Goal: Task Accomplishment & Management: Complete application form

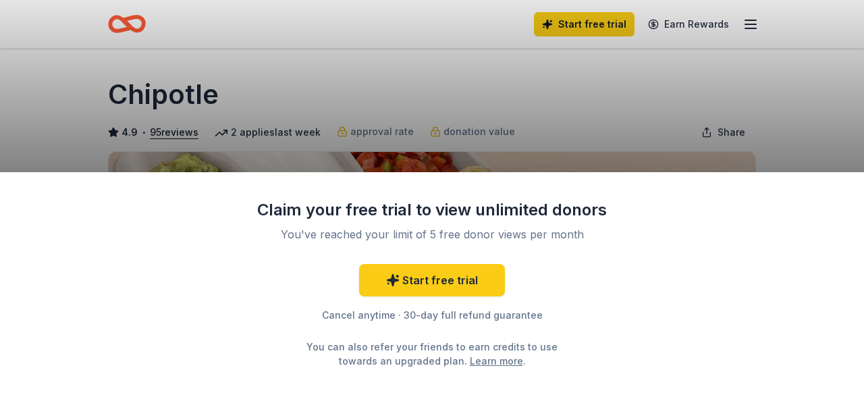
click at [627, 136] on div "Claim your free trial to view unlimited donors You've reached your limit of 5 f…" at bounding box center [432, 197] width 864 height 395
click at [751, 29] on div "Claim your free trial to view unlimited donors You've reached your limit of 5 f…" at bounding box center [432, 197] width 864 height 395
click at [754, 23] on div "Claim your free trial to view unlimited donors You've reached your limit of 5 f…" at bounding box center [432, 197] width 864 height 395
click at [754, 22] on div "Claim your free trial to view unlimited donors You've reached your limit of 5 f…" at bounding box center [432, 197] width 864 height 395
click at [712, 316] on div "Claim your free trial to view unlimited donors You've reached your limit of 5 f…" at bounding box center [432, 283] width 864 height 223
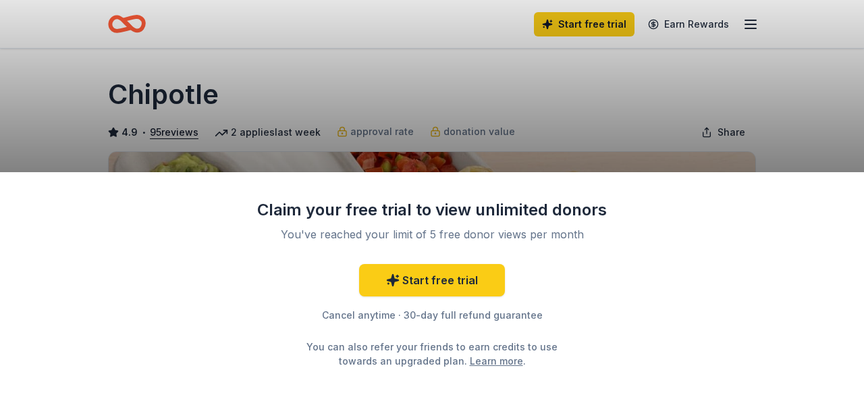
click at [401, 97] on div "Claim your free trial to view unlimited donors You've reached your limit of 5 f…" at bounding box center [432, 197] width 864 height 395
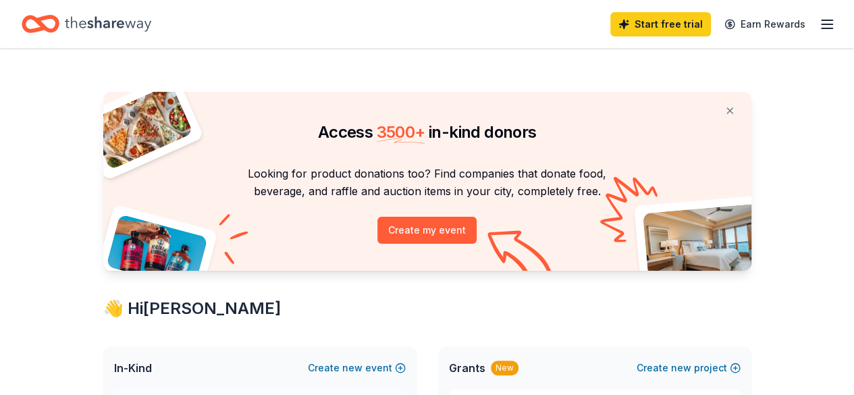
click at [819, 25] on icon "button" at bounding box center [827, 24] width 16 height 16
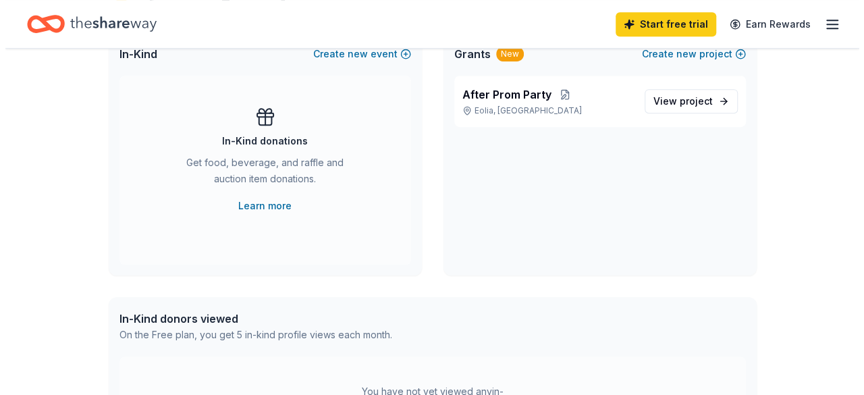
scroll to position [473, 0]
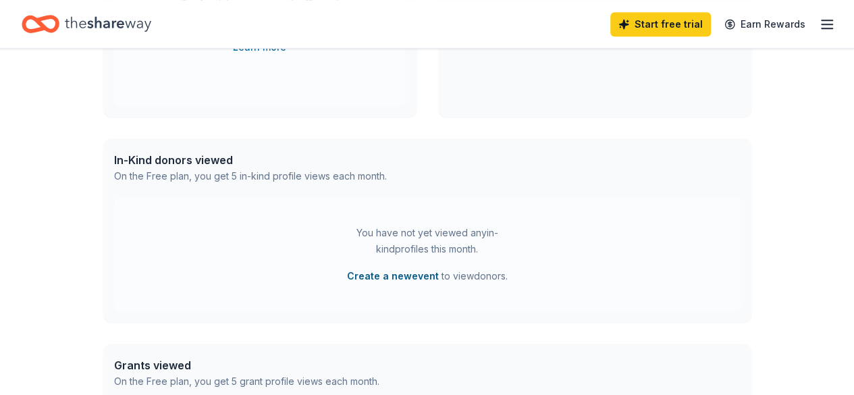
click at [386, 273] on button "Create a new event" at bounding box center [393, 276] width 92 height 16
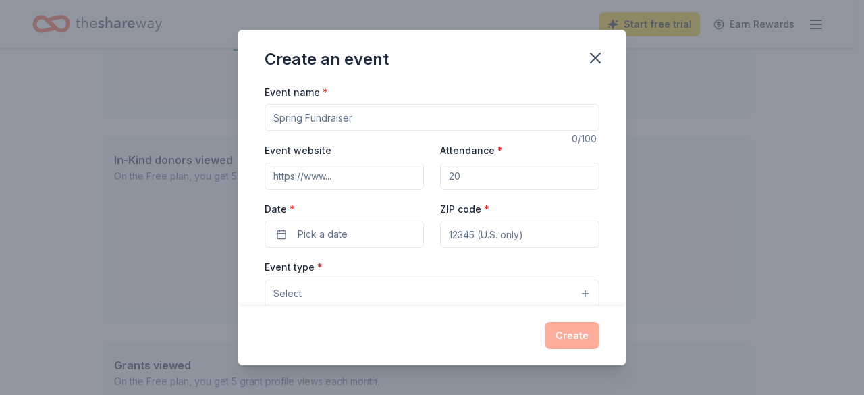
click at [386, 112] on input "Event name *" at bounding box center [432, 117] width 335 height 27
type input "After Prom"
click at [499, 178] on input "Attendance *" at bounding box center [519, 176] width 159 height 27
type input "120"
click at [509, 230] on input "ZIP code *" at bounding box center [519, 234] width 159 height 27
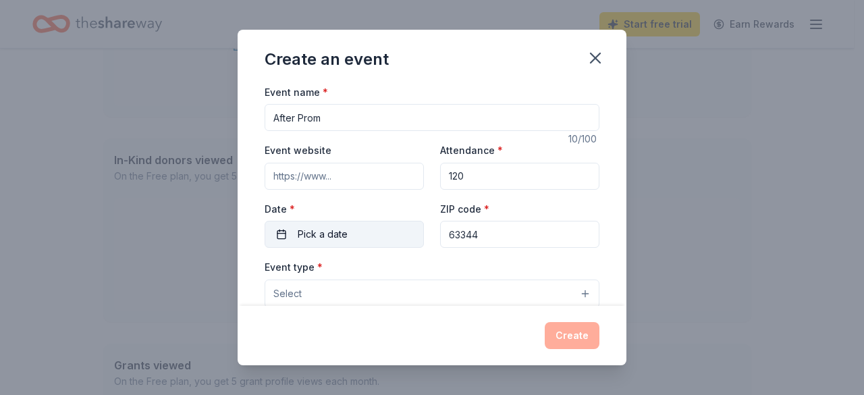
type input "63344"
drag, startPoint x: 356, startPoint y: 246, endPoint x: 371, endPoint y: 232, distance: 21.0
click at [356, 246] on button "Pick a date" at bounding box center [344, 234] width 159 height 27
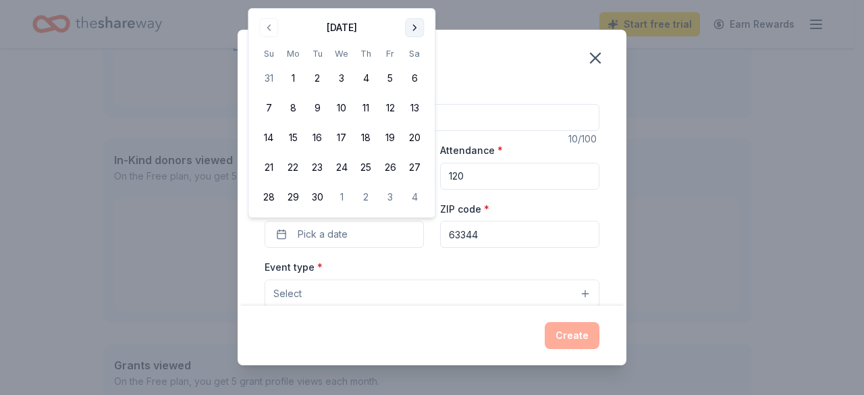
click at [416, 32] on button "Go to next month" at bounding box center [414, 27] width 19 height 19
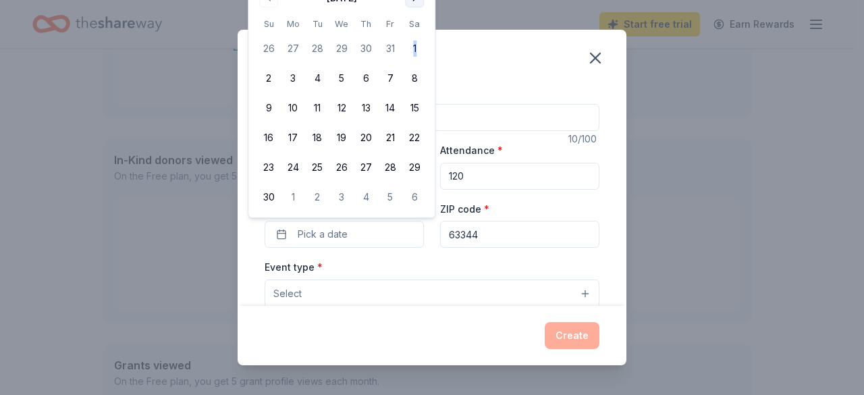
click at [416, 32] on tbody "26 27 28 29 30 31 1 2 3 4 5 6 7 8 9 10 11 12 13 14 15 16 17 18 19 20 21 22 23 2…" at bounding box center [342, 120] width 170 height 178
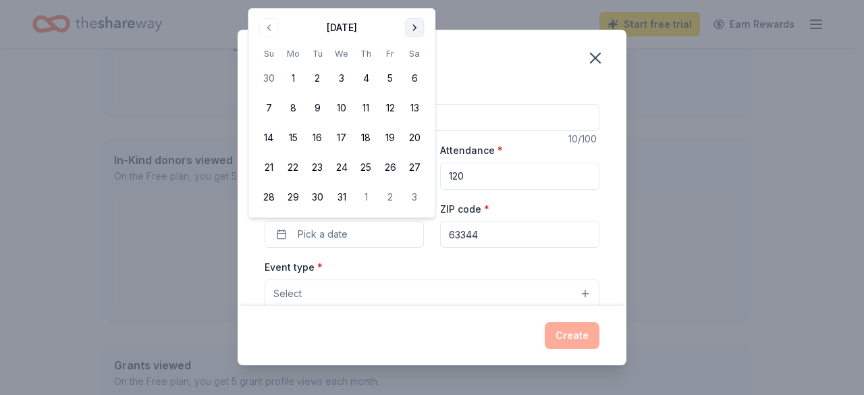
click at [411, 29] on button "Go to next month" at bounding box center [414, 27] width 19 height 19
click at [273, 30] on button "Go to previous month" at bounding box center [268, 27] width 19 height 19
click at [343, 199] on button "31" at bounding box center [341, 197] width 24 height 24
click at [293, 195] on button "29" at bounding box center [293, 197] width 24 height 24
click at [389, 140] on button "19" at bounding box center [390, 138] width 24 height 24
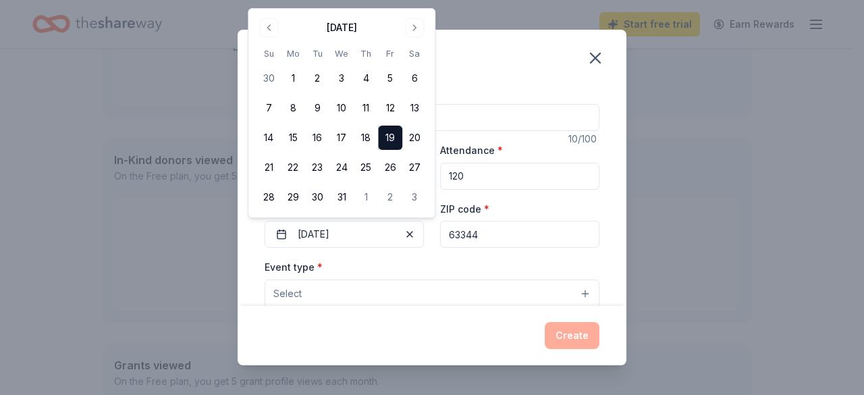
click at [389, 136] on button "19" at bounding box center [390, 138] width 24 height 24
click at [760, 196] on div "Create an event Event name * After Prom 10 /100 Event website Attendance * 120 …" at bounding box center [432, 197] width 864 height 395
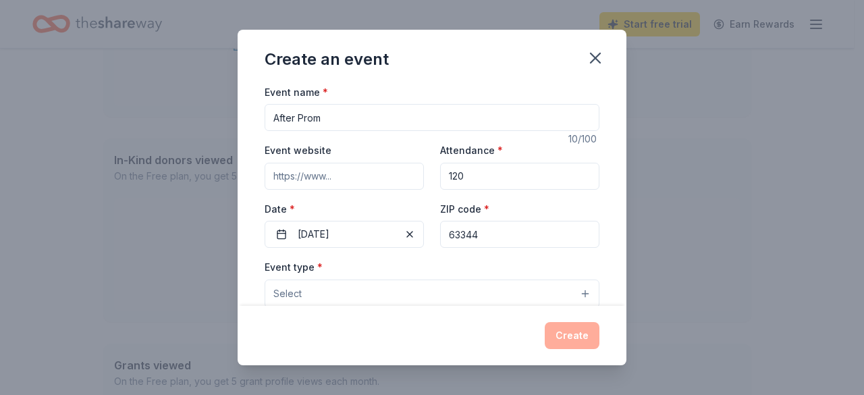
click at [575, 288] on button "Select" at bounding box center [432, 294] width 335 height 28
click at [574, 292] on button "Select" at bounding box center [432, 294] width 335 height 28
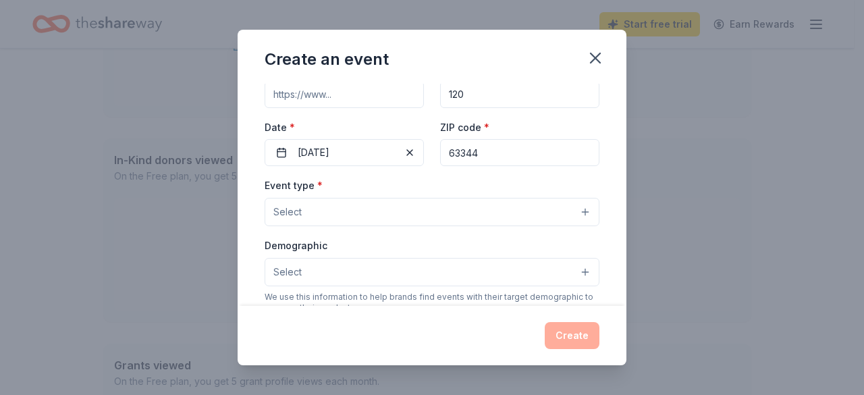
scroll to position [135, 0]
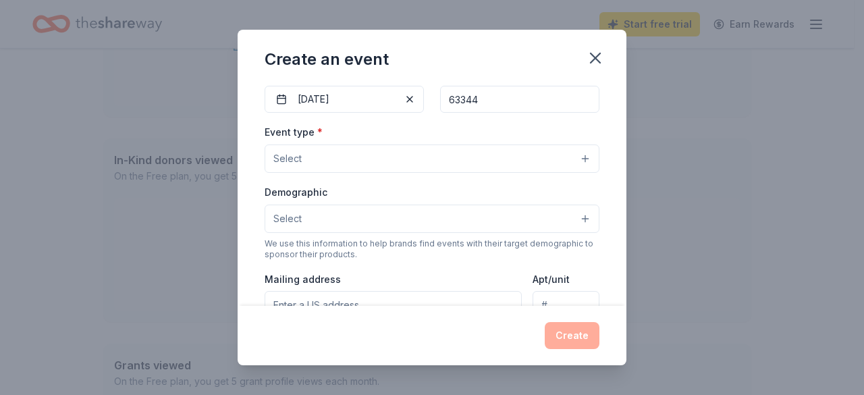
click at [338, 161] on button "Select" at bounding box center [432, 158] width 335 height 28
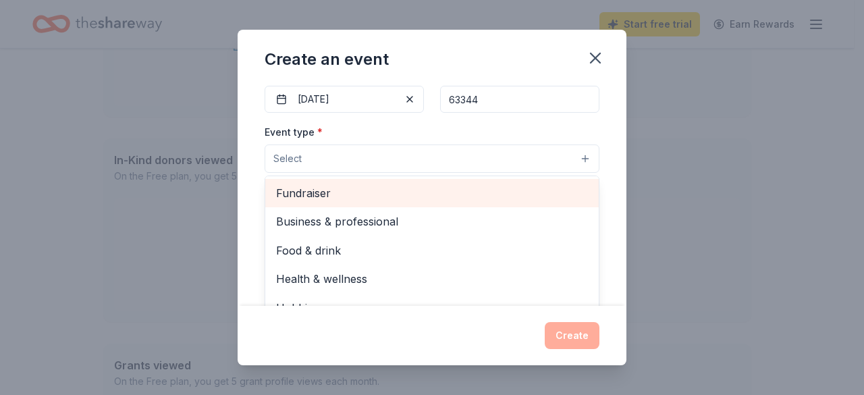
click at [332, 193] on span "Fundraiser" at bounding box center [432, 193] width 312 height 18
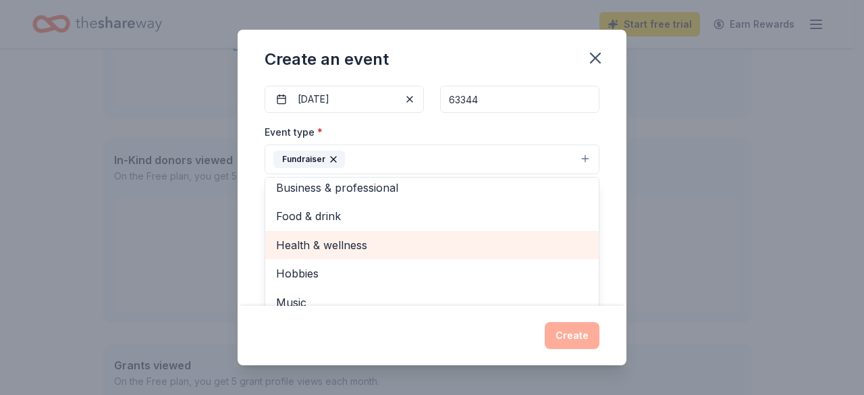
scroll to position [0, 0]
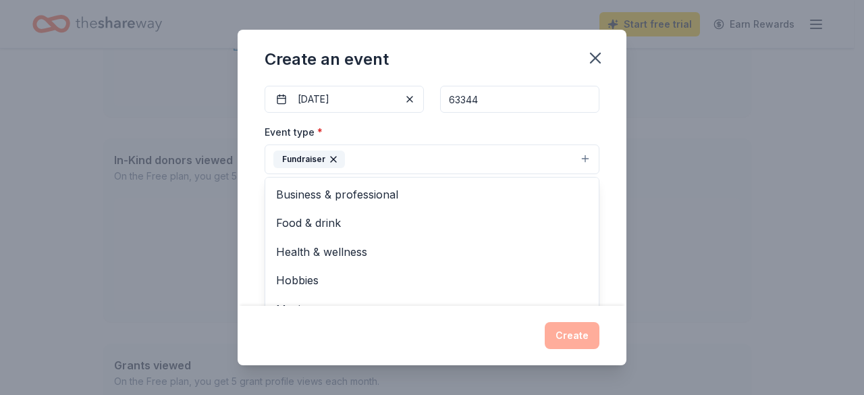
click at [700, 246] on div "Create an event Event name * After Prom 10 /100 Event website Attendance * 120 …" at bounding box center [432, 197] width 864 height 395
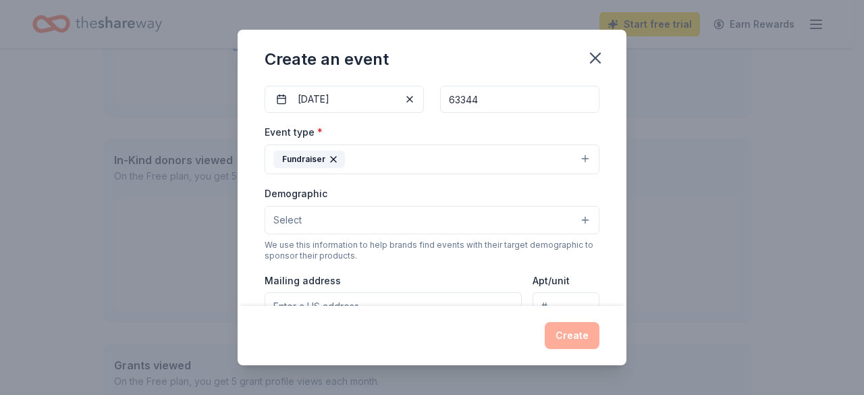
click at [574, 215] on button "Select" at bounding box center [432, 220] width 335 height 28
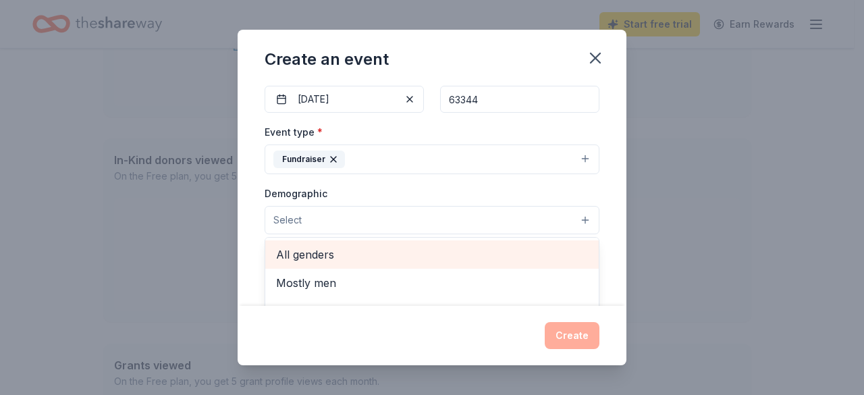
click at [324, 253] on span "All genders" at bounding box center [432, 255] width 312 height 18
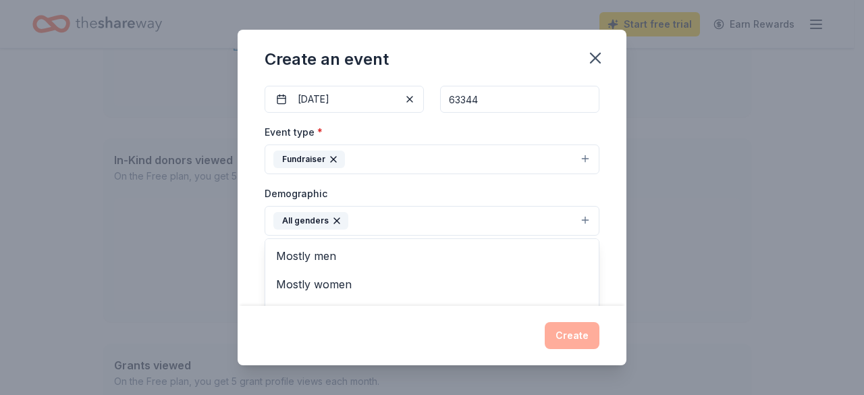
click at [697, 255] on div "Create an event Event name * After Prom 10 /100 Event website Attendance * 120 …" at bounding box center [432, 197] width 864 height 395
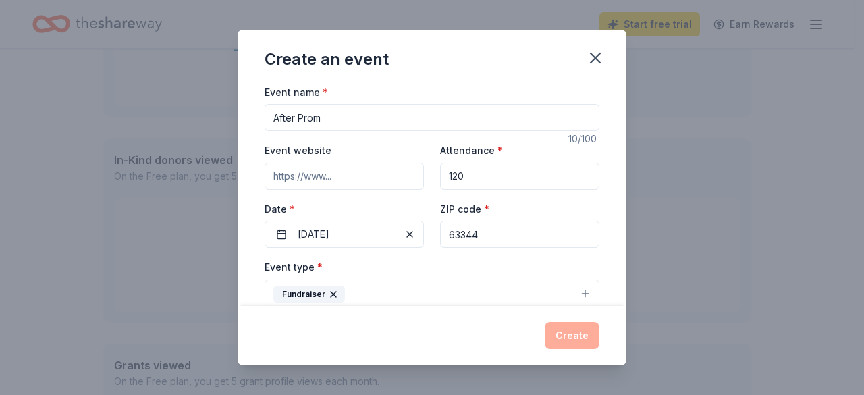
click at [451, 293] on button "Fundraiser" at bounding box center [432, 295] width 335 height 30
click at [402, 282] on button "Fundraiser" at bounding box center [432, 295] width 335 height 30
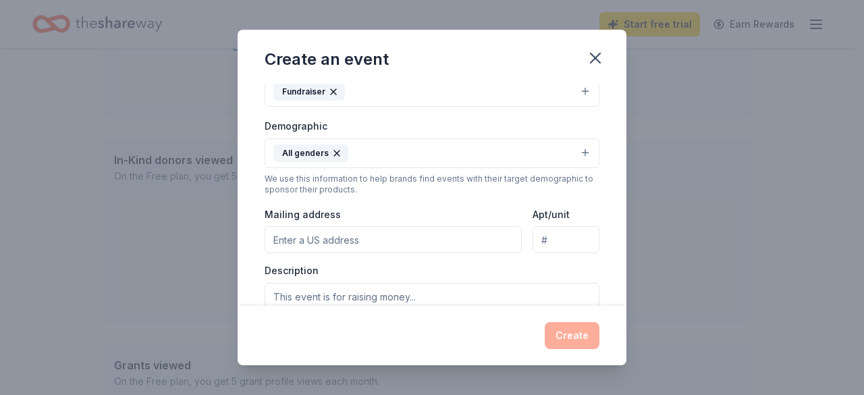
scroll to position [203, 0]
click at [408, 233] on input "Mailing address" at bounding box center [393, 239] width 257 height 27
type input "319 N Main St"
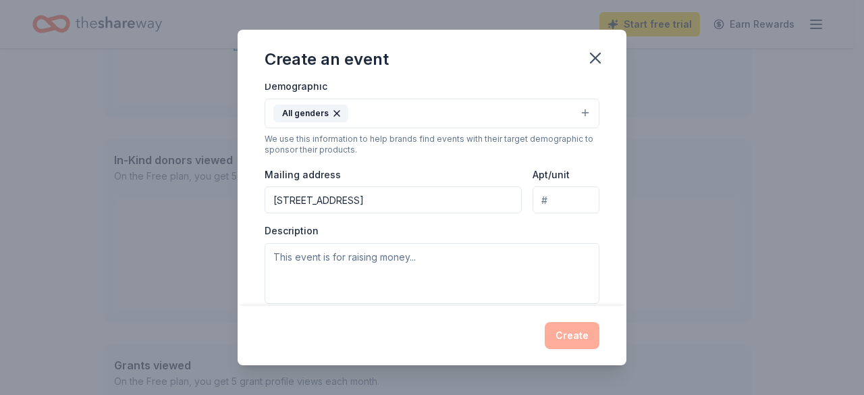
scroll to position [270, 0]
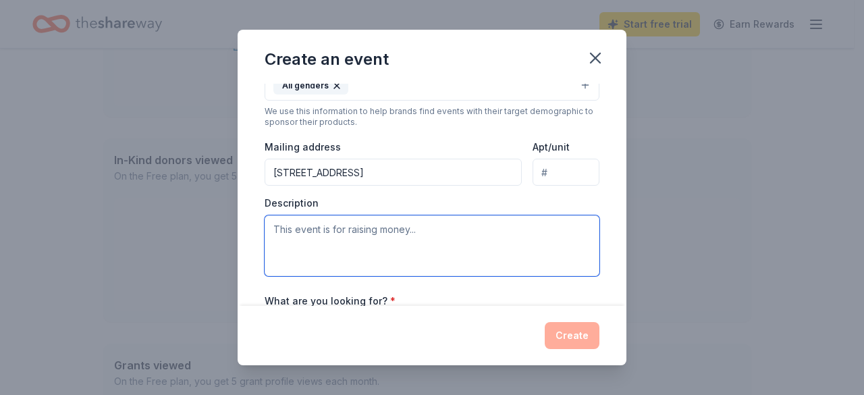
click at [485, 250] on textarea at bounding box center [432, 245] width 335 height 61
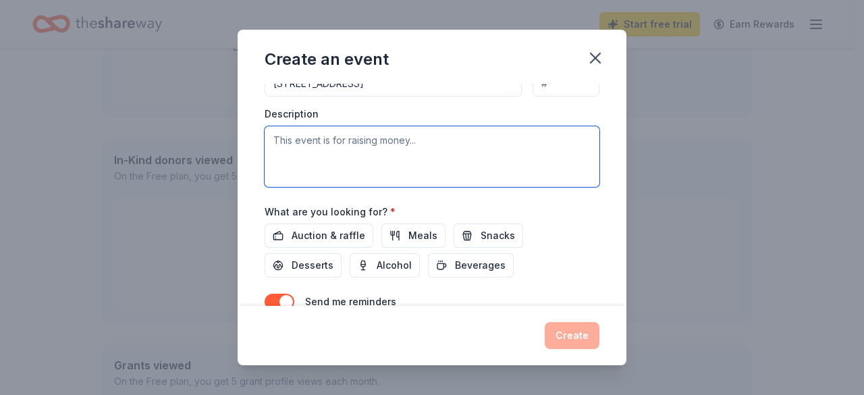
scroll to position [421, 0]
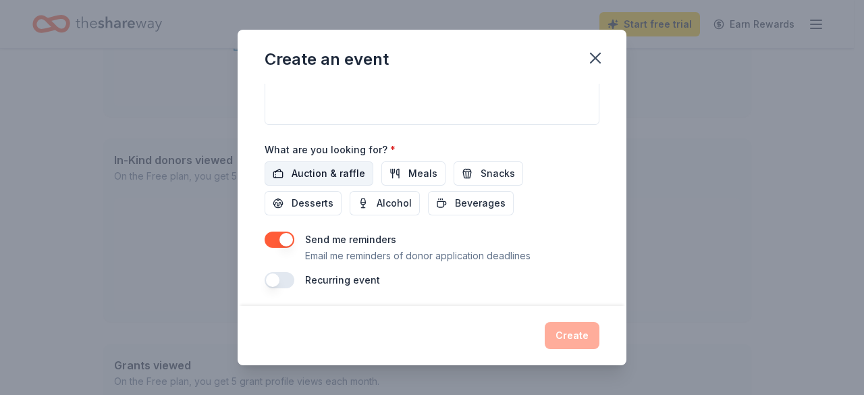
click at [301, 169] on span "Auction & raffle" at bounding box center [329, 173] width 74 height 16
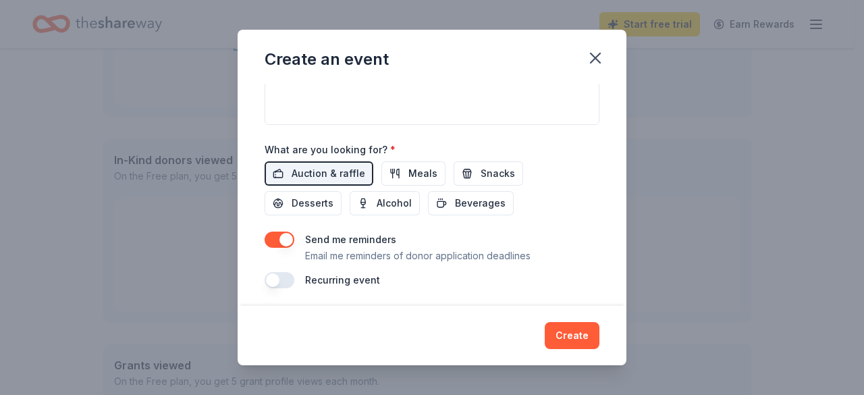
click at [275, 276] on button "button" at bounding box center [280, 280] width 30 height 16
click at [274, 276] on button "button" at bounding box center [280, 280] width 30 height 16
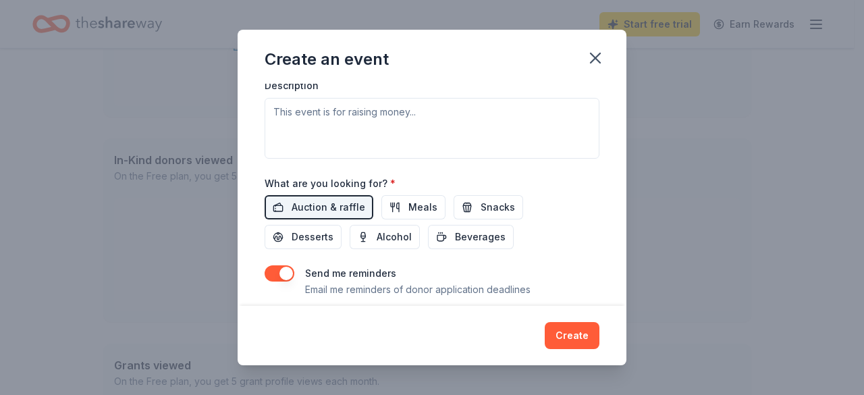
scroll to position [286, 0]
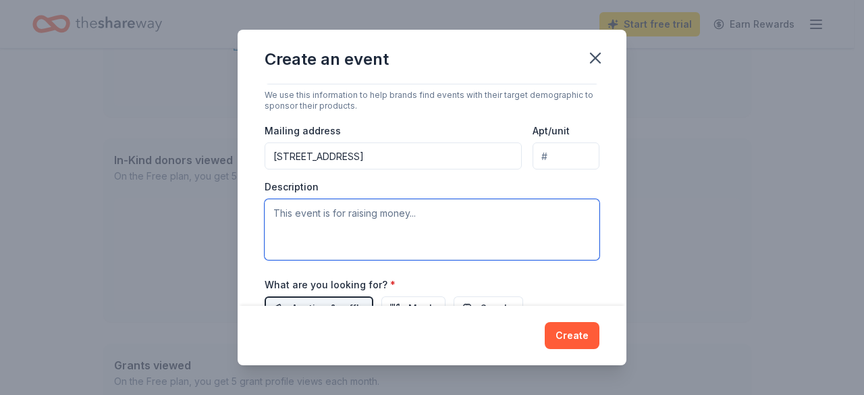
click at [344, 228] on textarea at bounding box center [432, 229] width 335 height 61
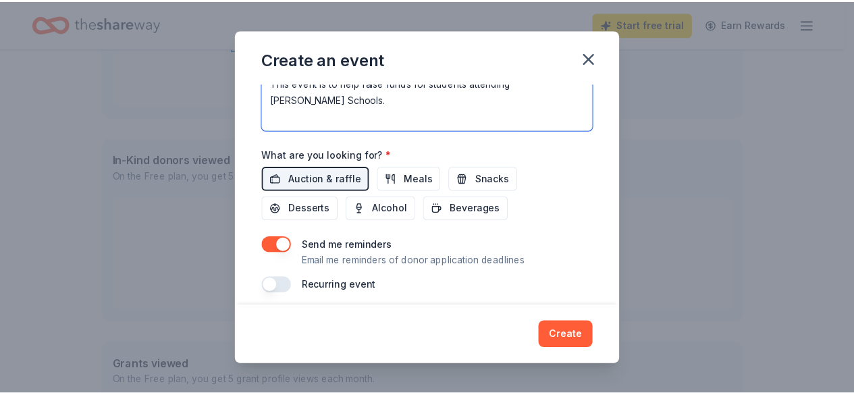
scroll to position [421, 0]
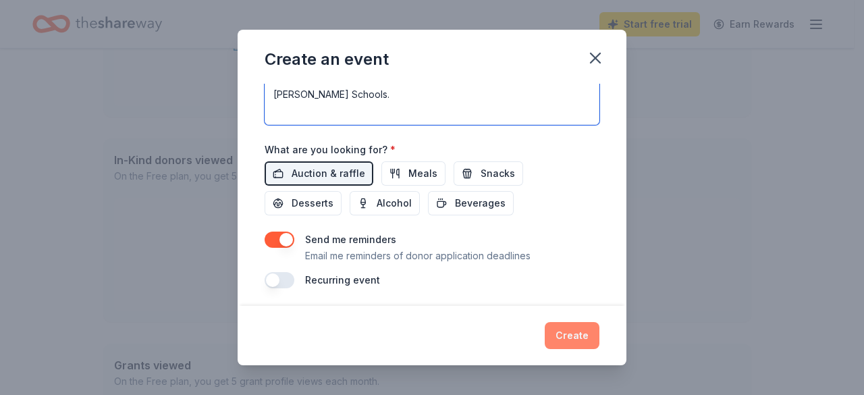
type textarea "This event is to help raise funds for students attending [PERSON_NAME] Schools."
click at [574, 336] on button "Create" at bounding box center [572, 335] width 55 height 27
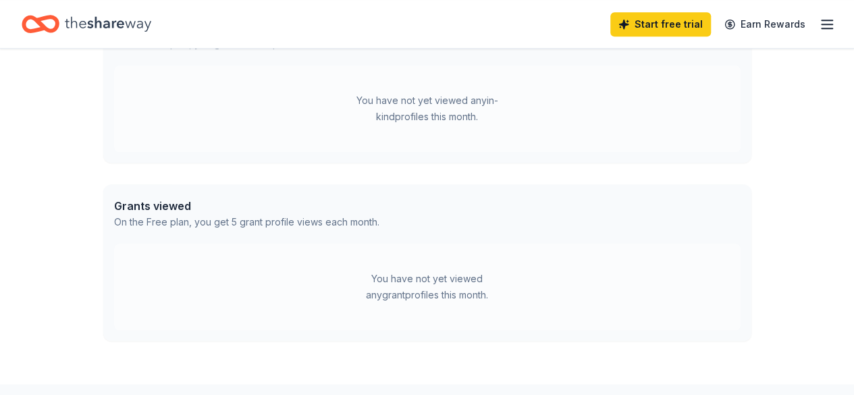
scroll to position [608, 0]
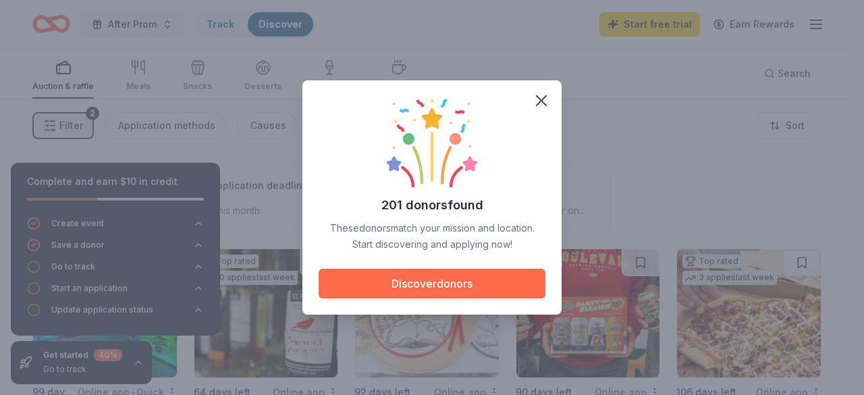
click at [473, 281] on button "Discover donors" at bounding box center [432, 284] width 227 height 30
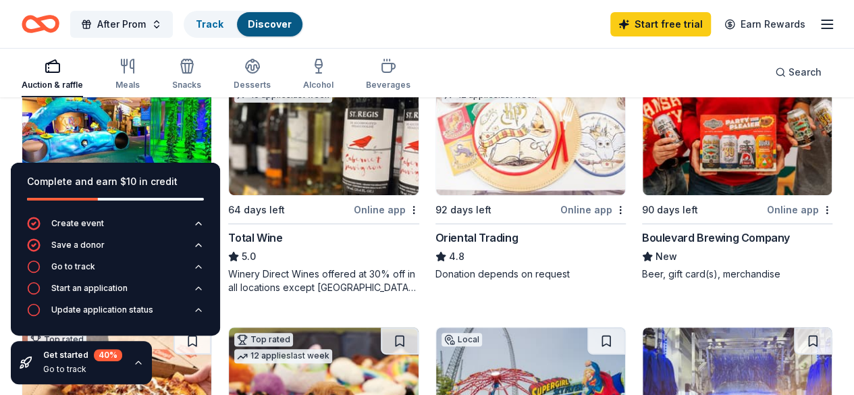
scroll to position [203, 0]
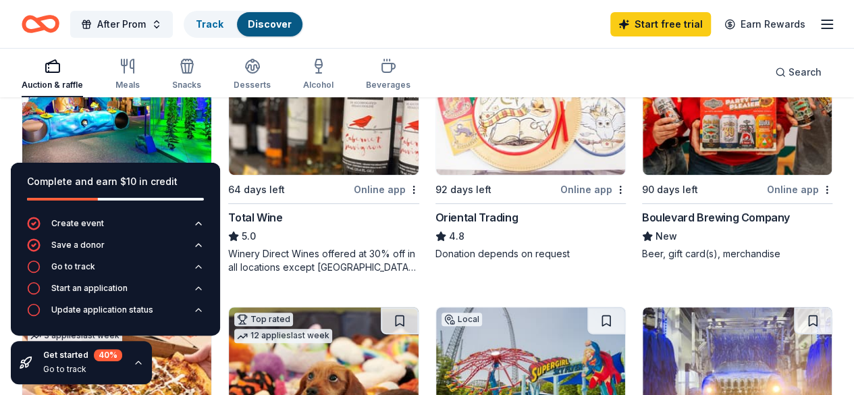
click at [138, 363] on icon "button" at bounding box center [138, 362] width 5 height 3
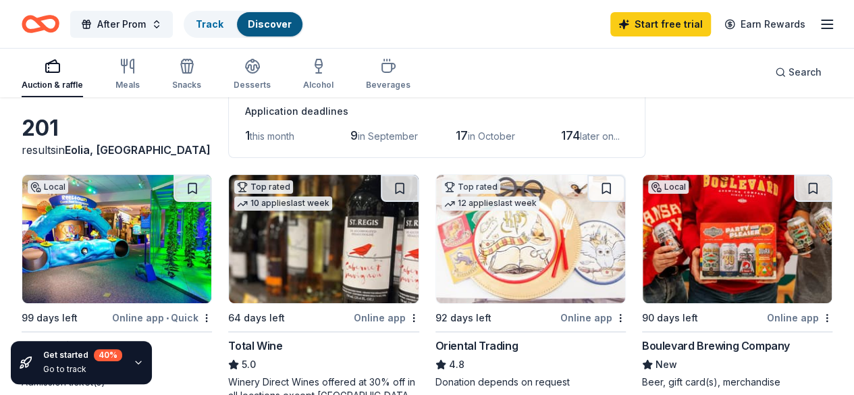
scroll to position [0, 0]
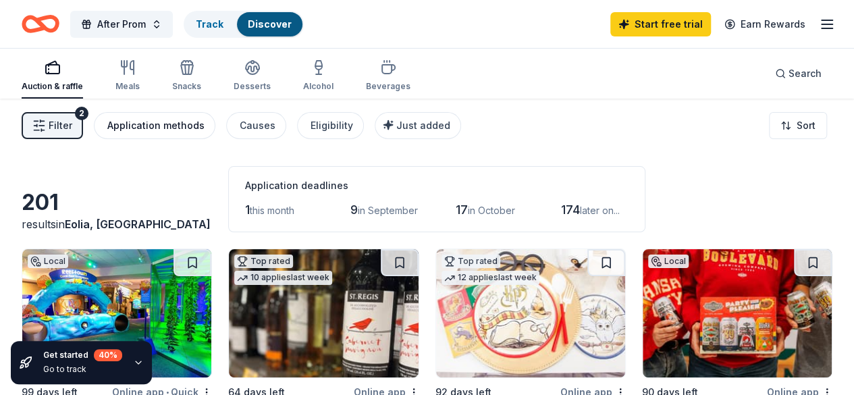
click at [199, 126] on div "Application methods" at bounding box center [155, 125] width 97 height 16
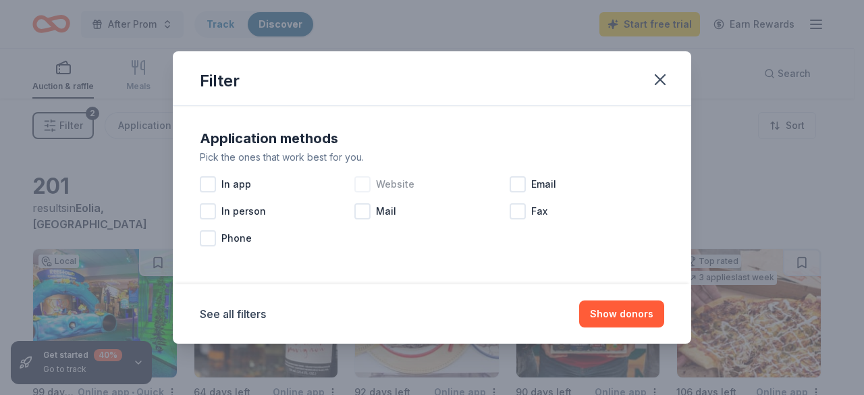
click at [361, 187] on div at bounding box center [362, 184] width 16 height 16
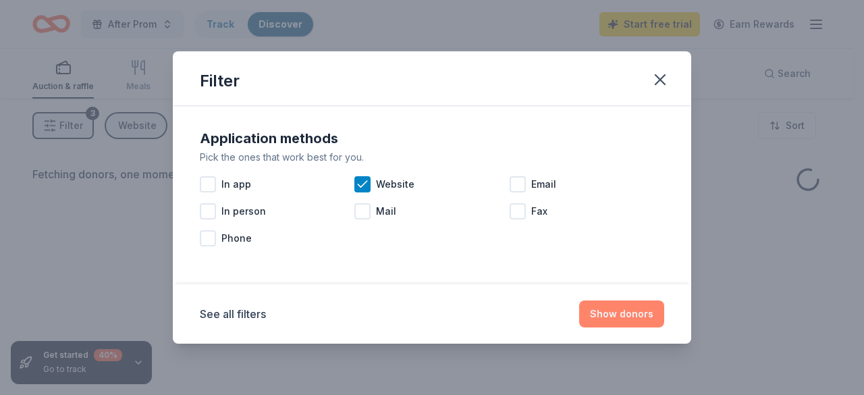
click at [610, 312] on button "Show donors" at bounding box center [621, 313] width 85 height 27
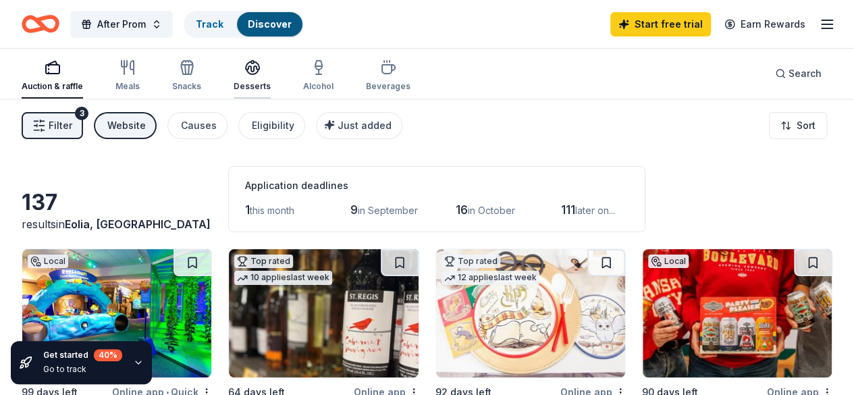
click at [257, 87] on div "Desserts" at bounding box center [252, 86] width 37 height 11
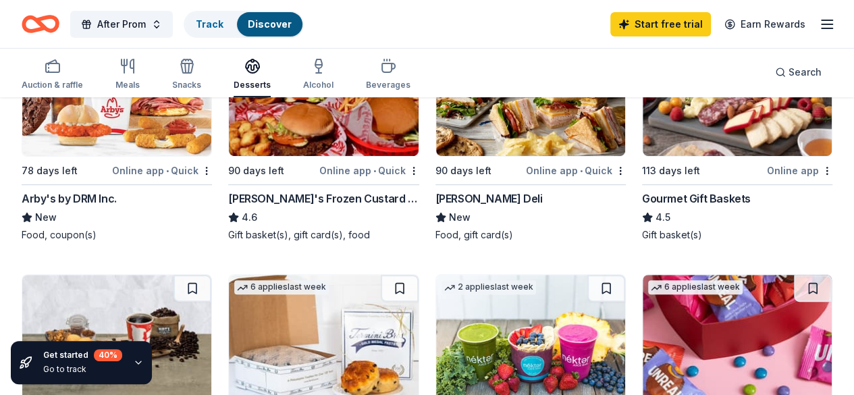
scroll to position [203, 0]
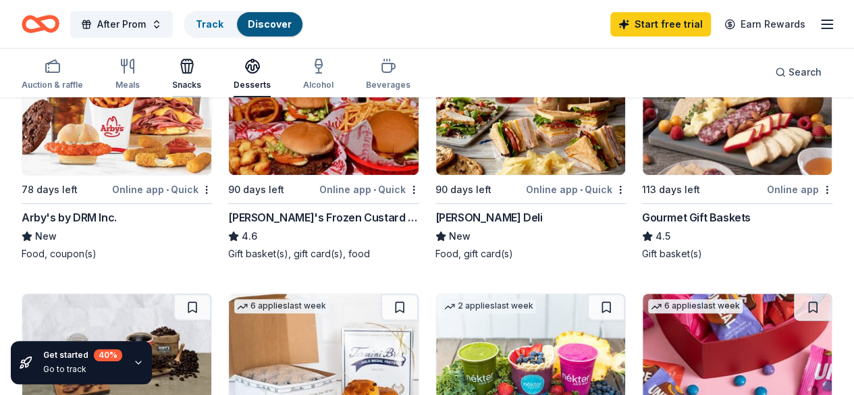
click at [201, 82] on div "Snacks" at bounding box center [186, 85] width 29 height 11
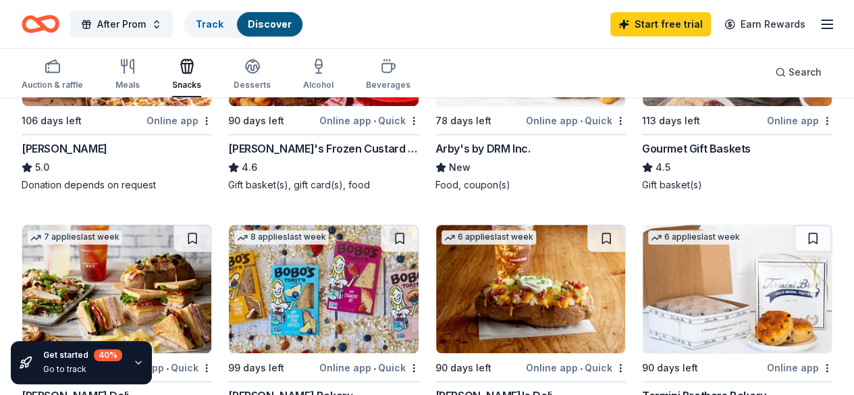
scroll to position [203, 0]
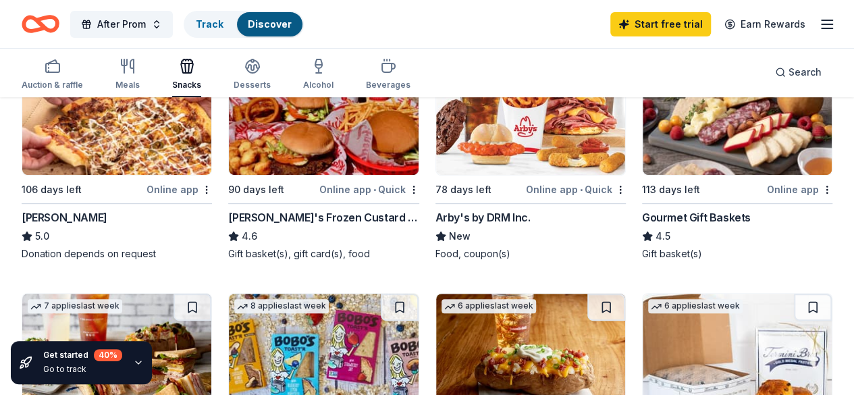
click at [435, 217] on div "Arby's by DRM Inc." at bounding box center [482, 217] width 95 height 16
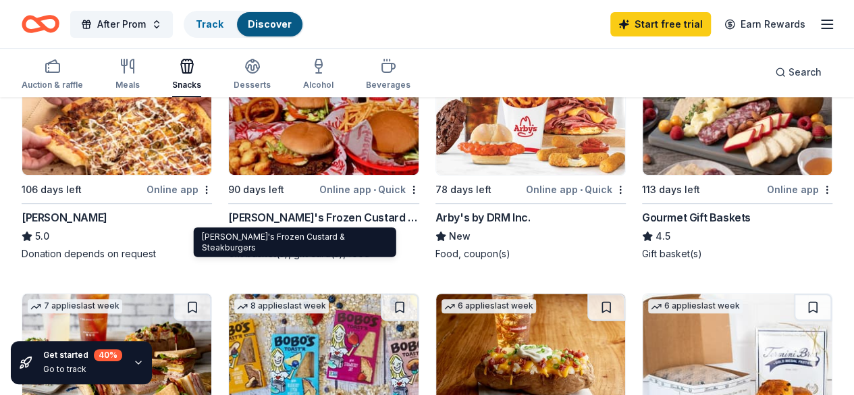
click at [278, 210] on div "Freddy's Frozen Custard & Steakburgers" at bounding box center [323, 217] width 190 height 16
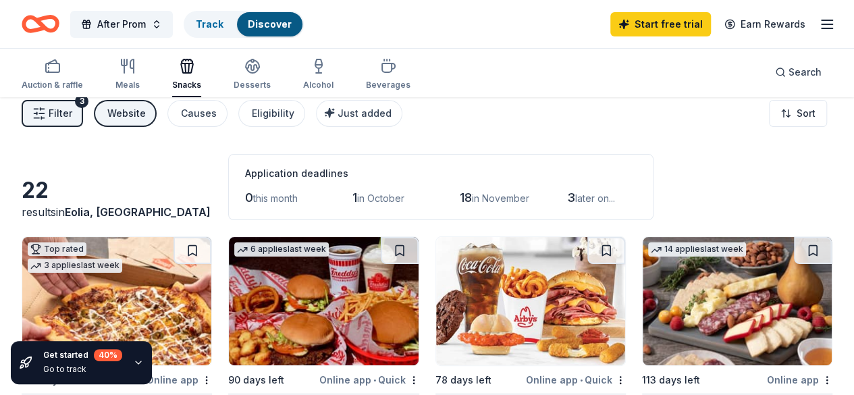
scroll to position [0, 0]
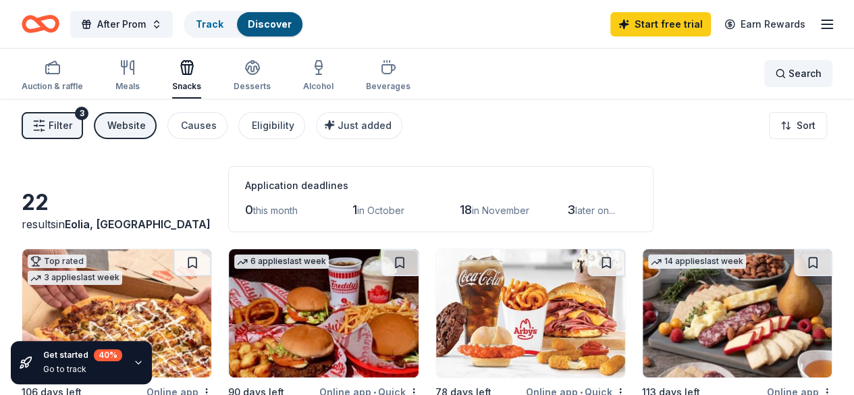
click at [795, 74] on span "Search" at bounding box center [805, 73] width 33 height 16
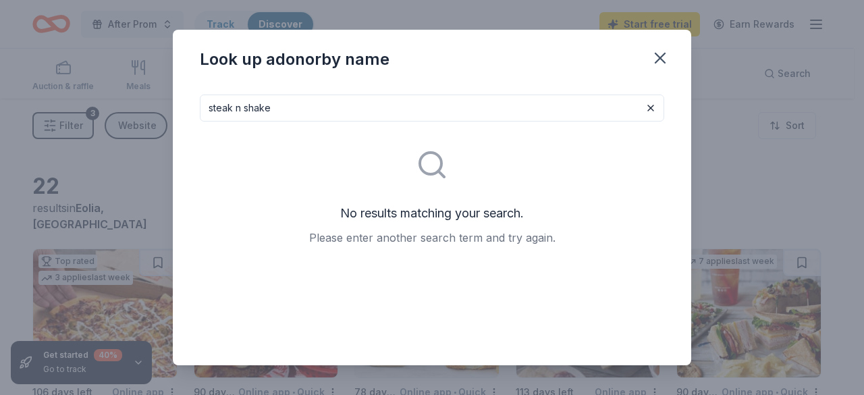
drag, startPoint x: 284, startPoint y: 106, endPoint x: 130, endPoint y: 107, distance: 153.3
click at [130, 107] on div "Look up a donor by name steak n shake No results matching your search. Please e…" at bounding box center [432, 197] width 864 height 395
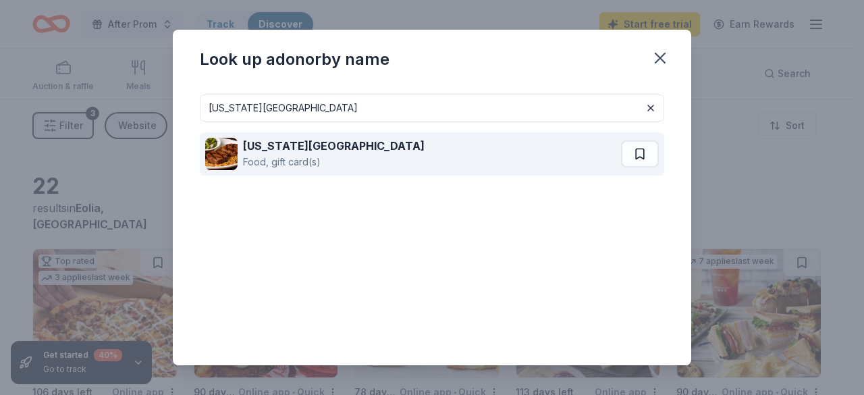
click at [277, 149] on strong "[US_STATE][GEOGRAPHIC_DATA]" at bounding box center [334, 146] width 182 height 14
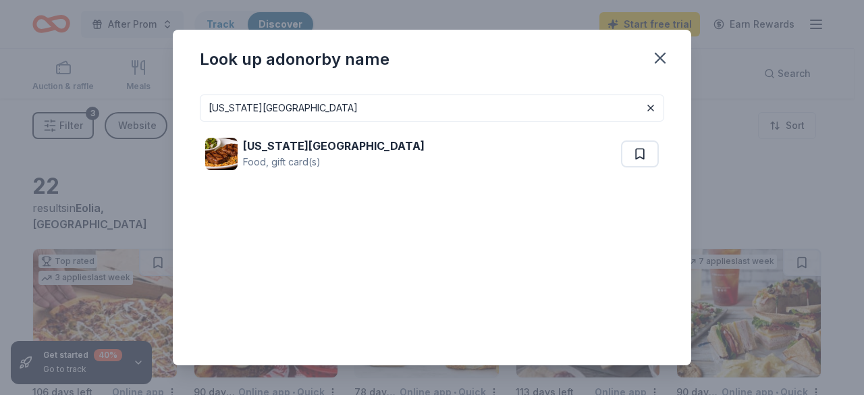
drag, startPoint x: 306, startPoint y: 111, endPoint x: 68, endPoint y: 95, distance: 238.9
click at [68, 95] on div "Look up a donor by name texas roadhouse Texas Roadhouse Food, gift card(s)" at bounding box center [432, 197] width 864 height 395
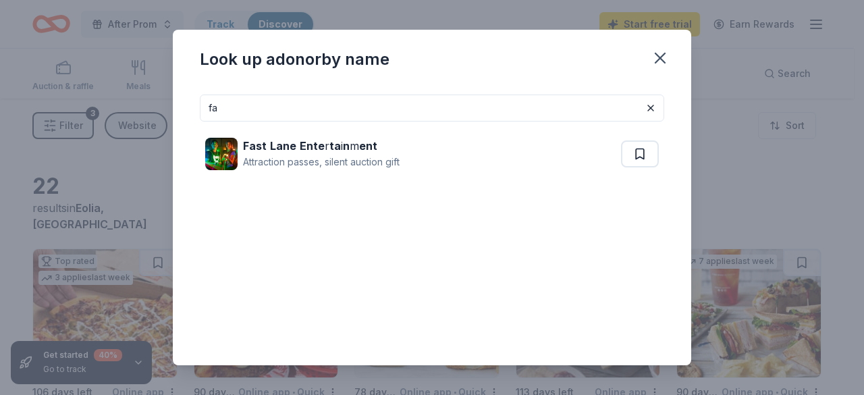
type input "f"
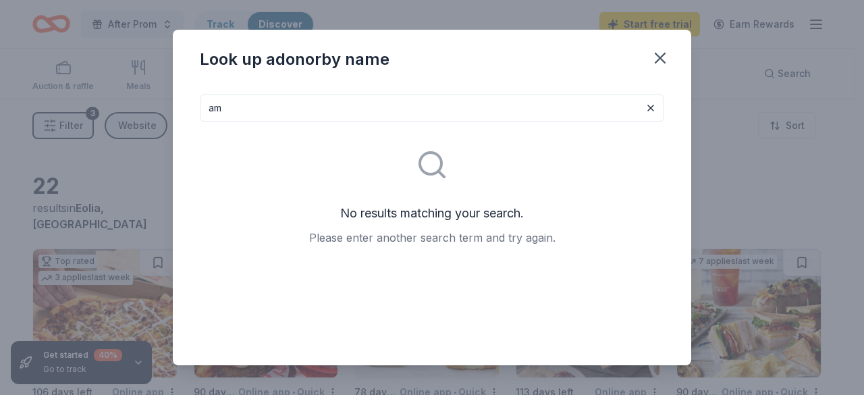
type input "a"
type input "v"
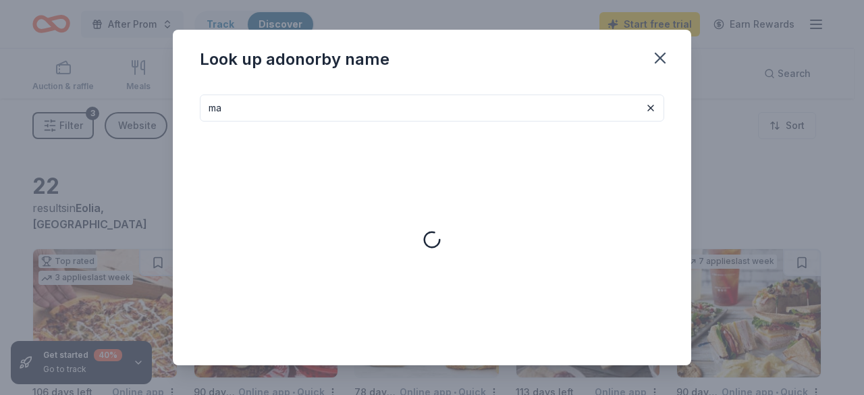
type input "m"
type input "t"
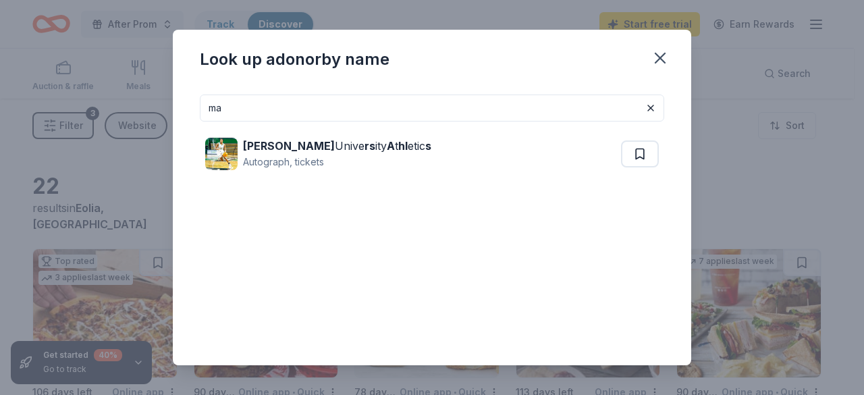
type input "m"
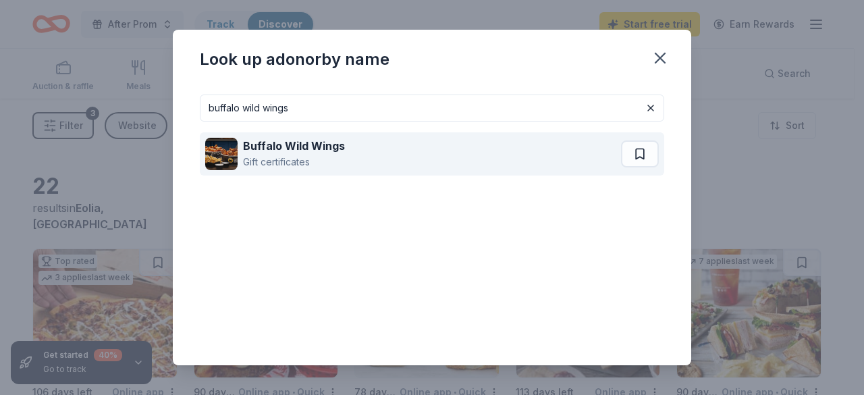
click at [313, 149] on strong "Buffalo Wild Wings" at bounding box center [294, 146] width 102 height 14
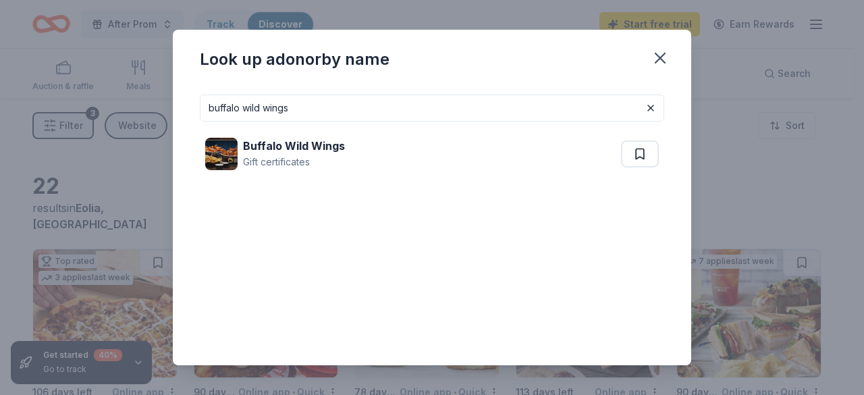
drag, startPoint x: 120, startPoint y: 113, endPoint x: 38, endPoint y: 117, distance: 81.1
click at [38, 117] on div "Look up a donor by name buffalo wild wings Buffalo Wild Wings Gift certificates" at bounding box center [432, 197] width 864 height 395
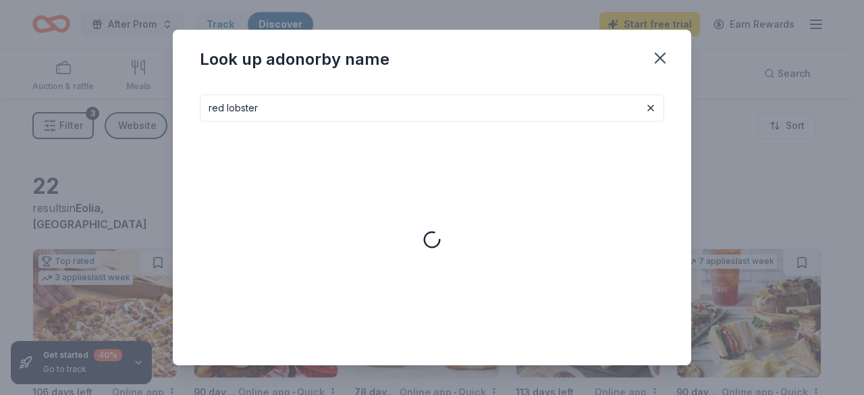
type input "red lobster"
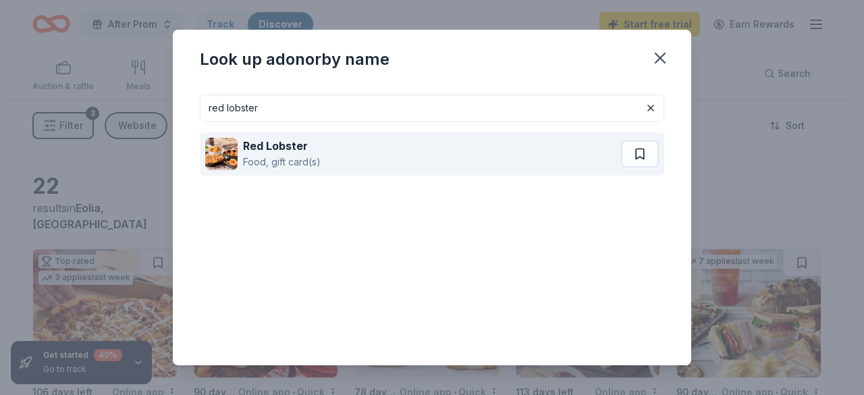
click at [278, 145] on strong "Red Lobster" at bounding box center [275, 146] width 65 height 14
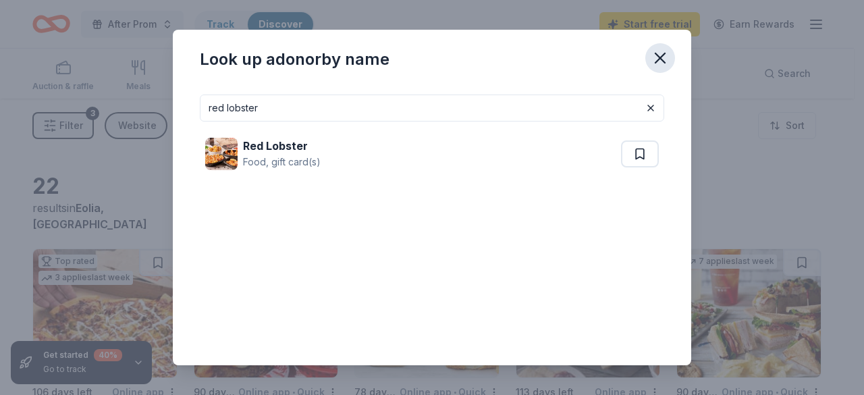
click at [662, 57] on icon "button" at bounding box center [660, 58] width 19 height 19
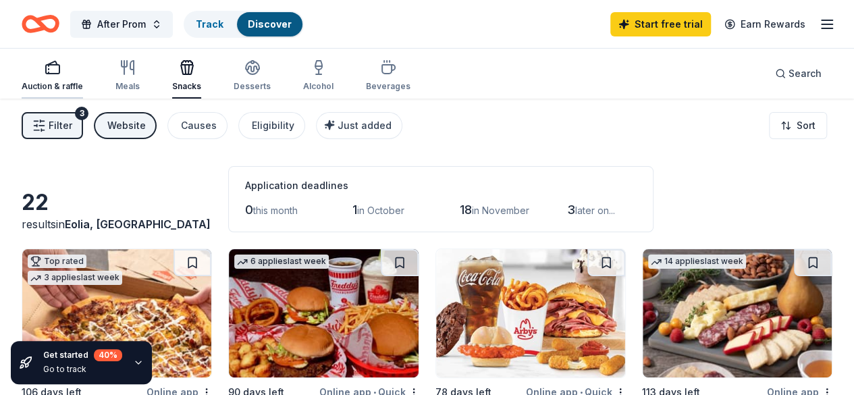
click at [59, 79] on div "Auction & raffle" at bounding box center [52, 75] width 61 height 32
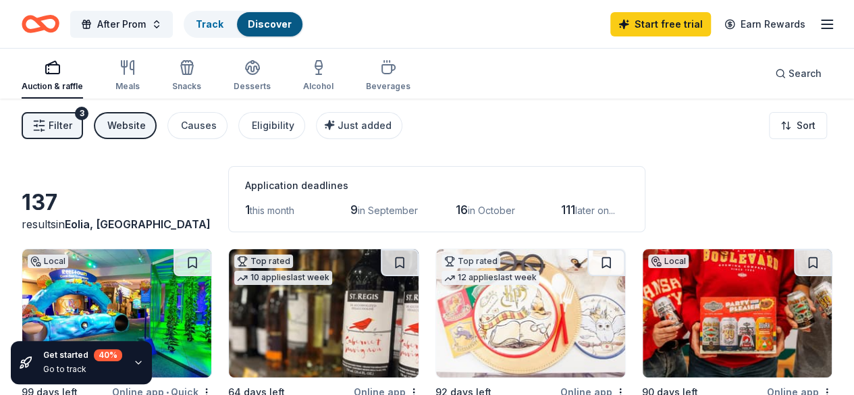
click at [819, 21] on icon "button" at bounding box center [827, 24] width 16 height 16
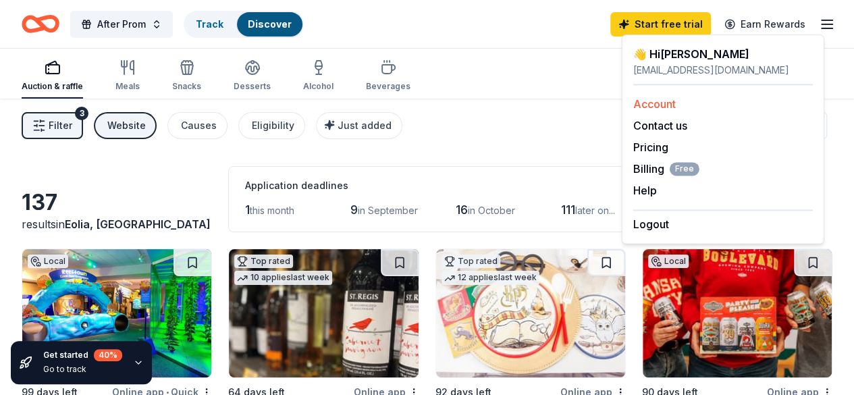
click at [667, 103] on link "Account" at bounding box center [654, 104] width 43 height 14
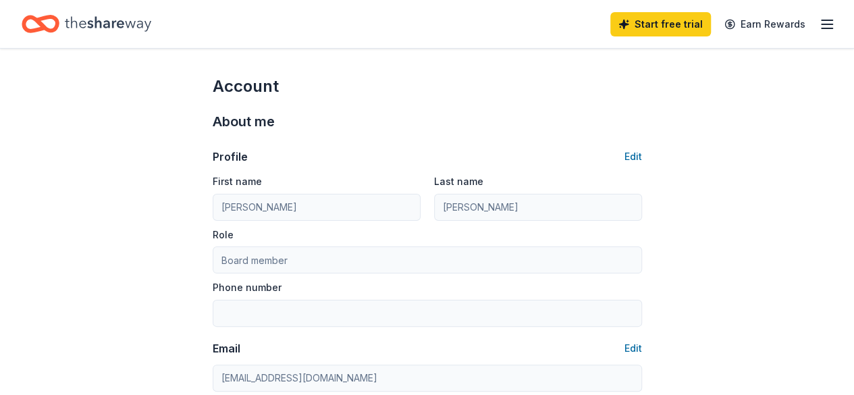
click at [819, 22] on icon "button" at bounding box center [827, 24] width 16 height 16
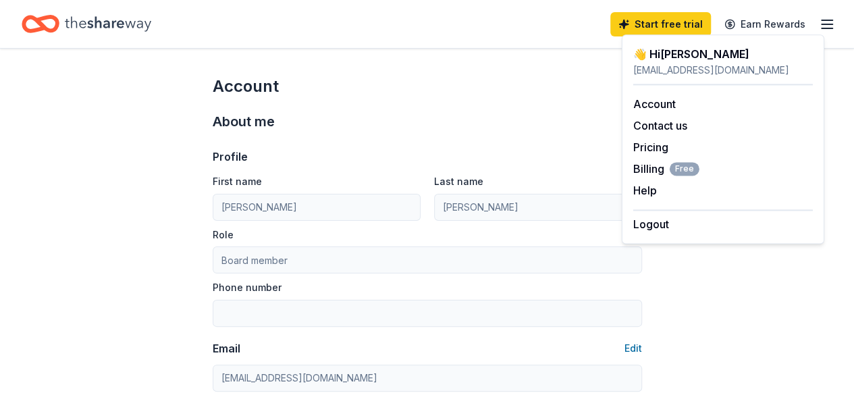
click at [675, 56] on div "👋 Hi Nancy" at bounding box center [723, 54] width 180 height 16
click at [126, 26] on icon "Home" at bounding box center [108, 24] width 86 height 28
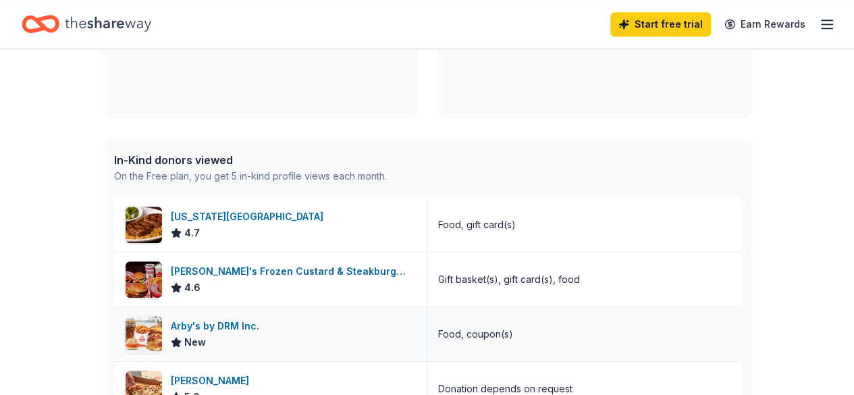
scroll to position [608, 0]
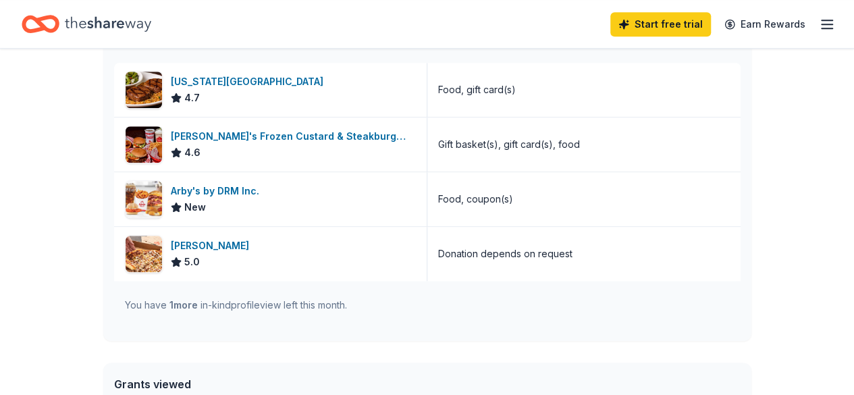
click at [218, 300] on div "You have 1 more in-kind profile view left this month." at bounding box center [236, 305] width 222 height 16
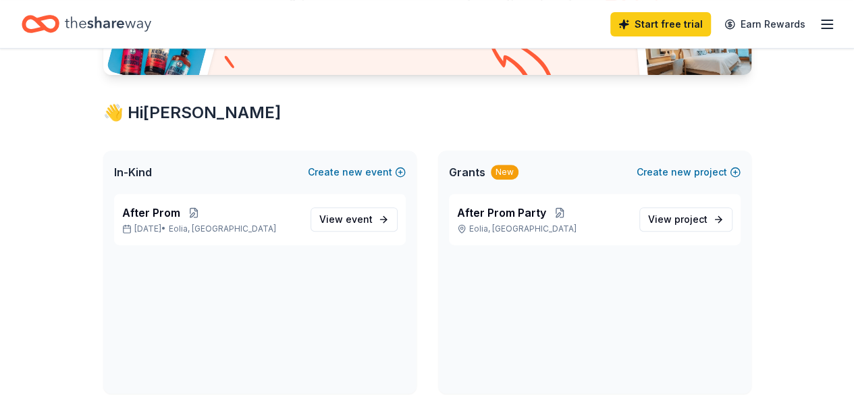
scroll to position [0, 0]
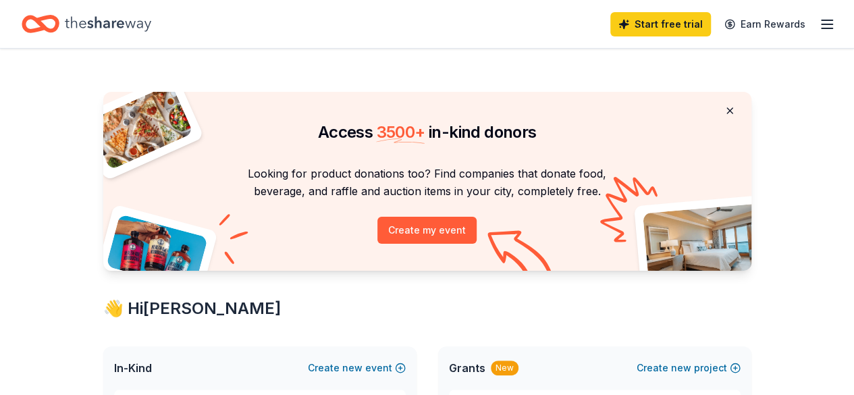
click at [729, 110] on button at bounding box center [730, 110] width 32 height 27
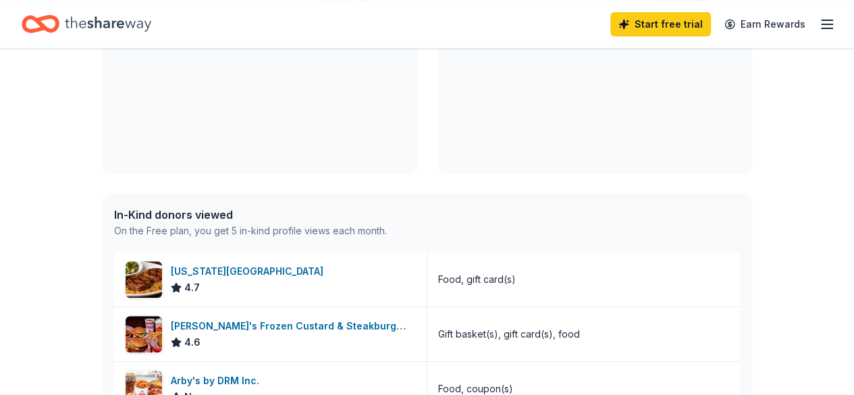
scroll to position [405, 0]
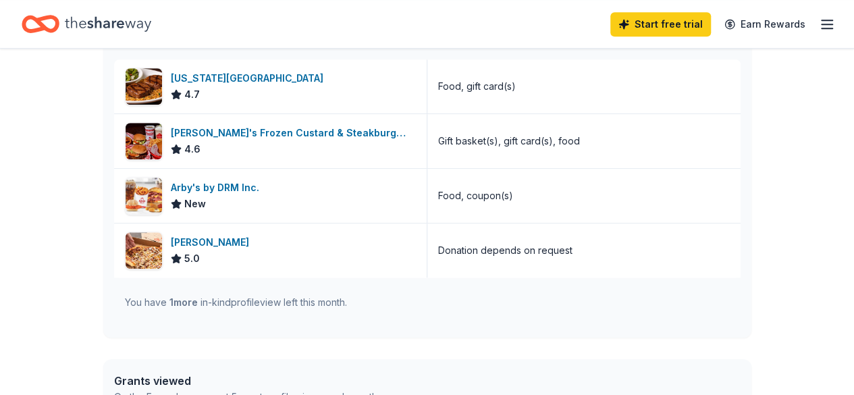
click at [188, 306] on span "1 more" at bounding box center [183, 301] width 28 height 11
click at [259, 295] on div "You have 1 more in-kind profile view left this month." at bounding box center [236, 302] width 222 height 16
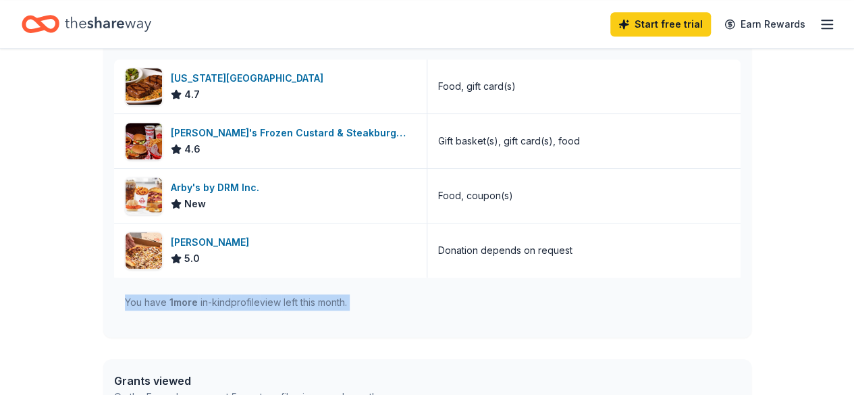
click at [259, 295] on div "You have 1 more in-kind profile view left this month." at bounding box center [236, 302] width 222 height 16
click at [267, 296] on div "You have 1 more in-kind profile view left this month." at bounding box center [236, 302] width 222 height 16
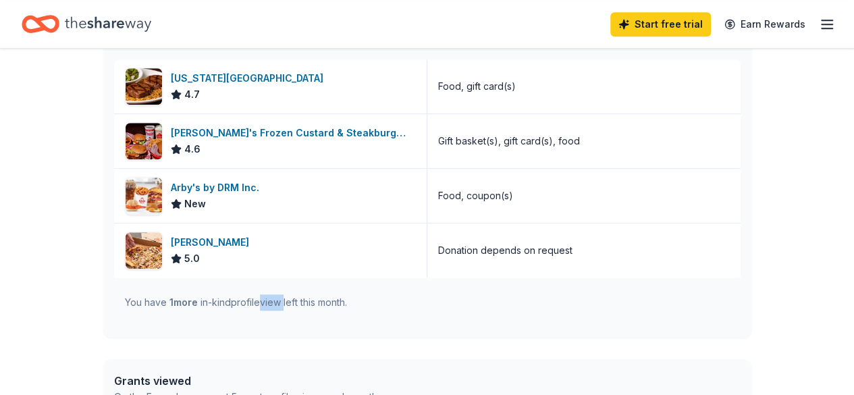
click at [267, 296] on div "You have 1 more in-kind profile view left this month." at bounding box center [236, 302] width 222 height 16
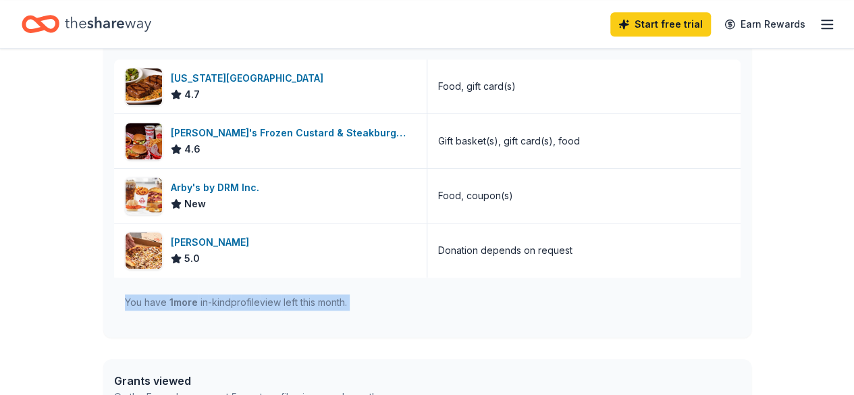
click at [267, 296] on div "You have 1 more in-kind profile view left this month." at bounding box center [236, 302] width 222 height 16
click at [411, 299] on div "You have 1 more in-kind profile view left this month." at bounding box center [427, 302] width 627 height 49
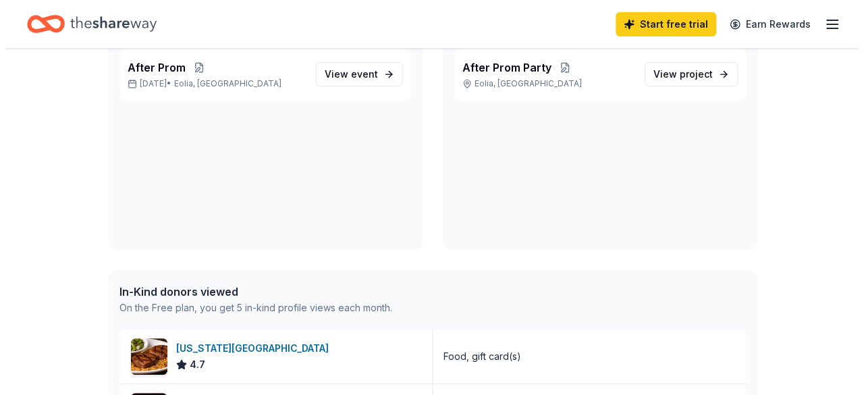
scroll to position [0, 0]
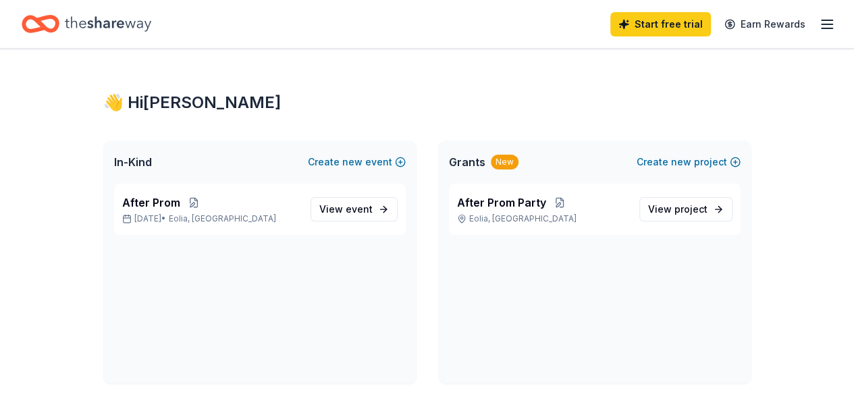
click at [88, 18] on icon "Home" at bounding box center [108, 24] width 86 height 28
click at [819, 26] on icon "button" at bounding box center [827, 24] width 16 height 16
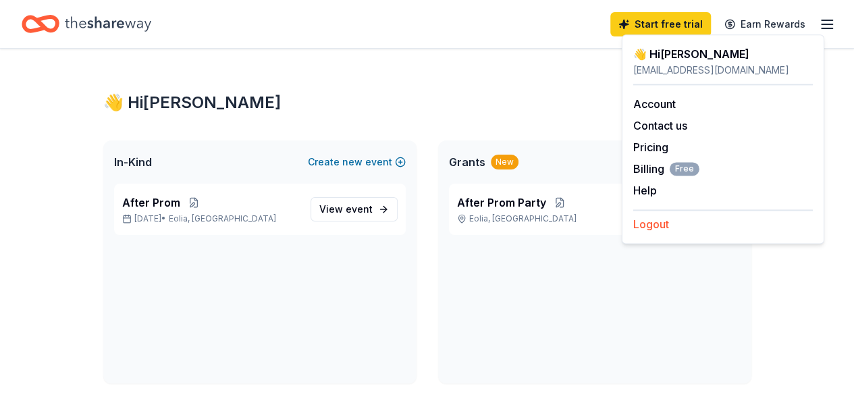
click at [660, 226] on button "Logout" at bounding box center [651, 224] width 36 height 16
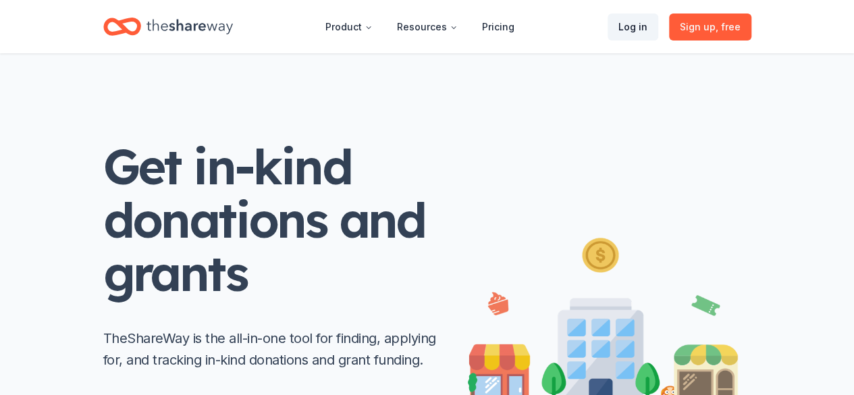
click at [641, 26] on link "Log in" at bounding box center [633, 27] width 51 height 27
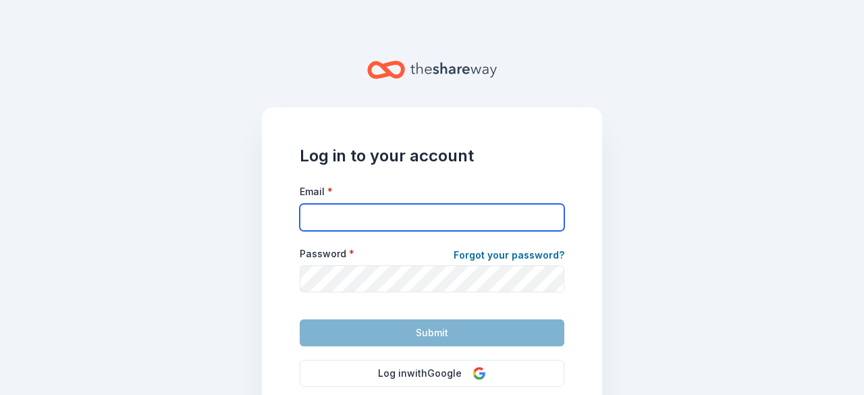
click at [335, 217] on input "Email *" at bounding box center [432, 217] width 265 height 27
type input "nanhar42@yahoo.com"
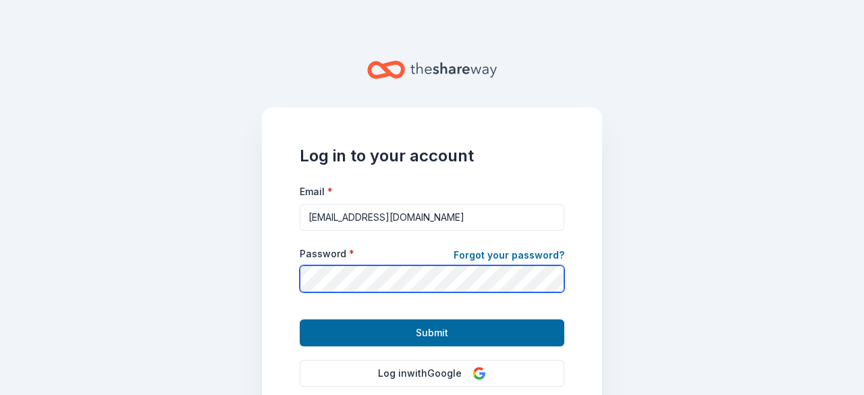
click at [300, 319] on button "Submit" at bounding box center [432, 332] width 265 height 27
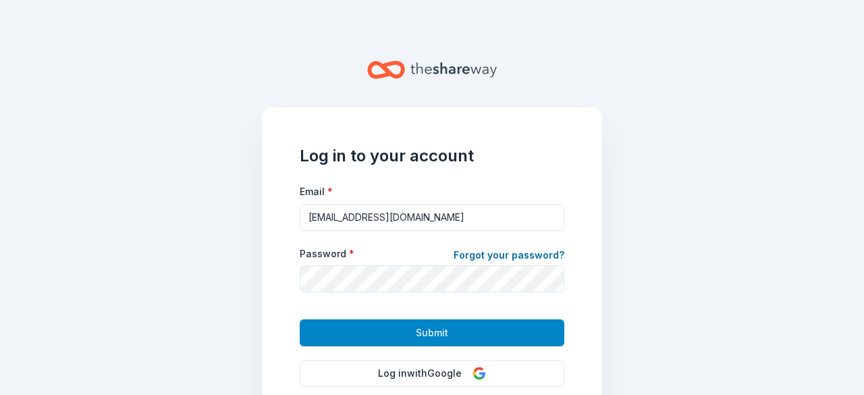
click at [444, 340] on button "Submit" at bounding box center [432, 332] width 265 height 27
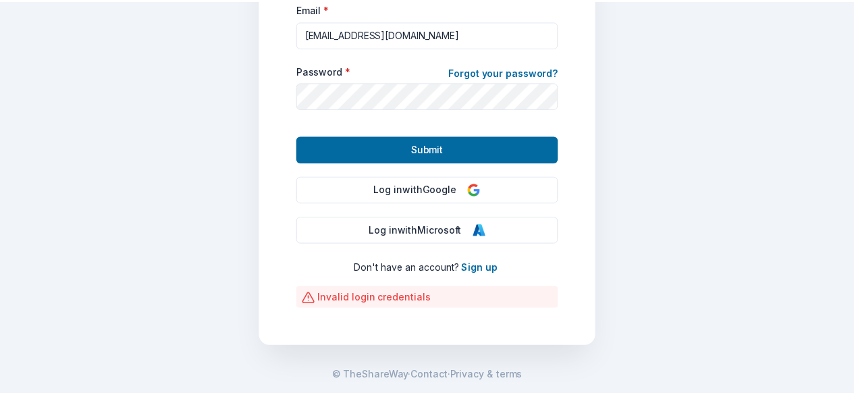
scroll to position [115, 0]
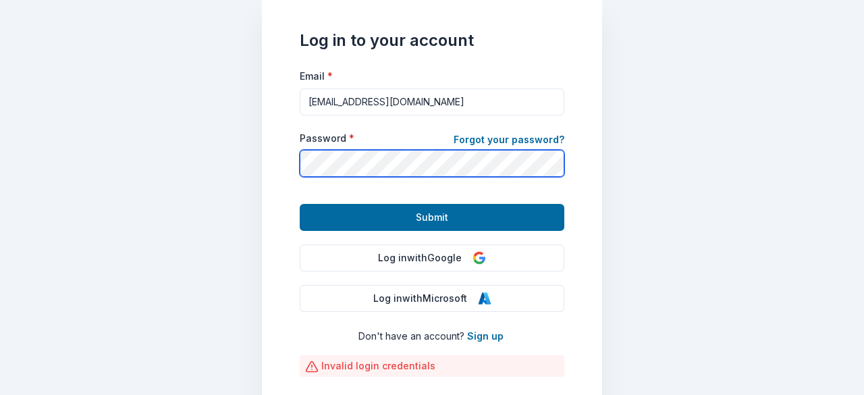
click at [45, 171] on main "Log in to your account Email * nanhar42@yahoo.com Password * Forgot your passwo…" at bounding box center [432, 197] width 864 height 395
click at [300, 204] on button "Submit" at bounding box center [432, 217] width 265 height 27
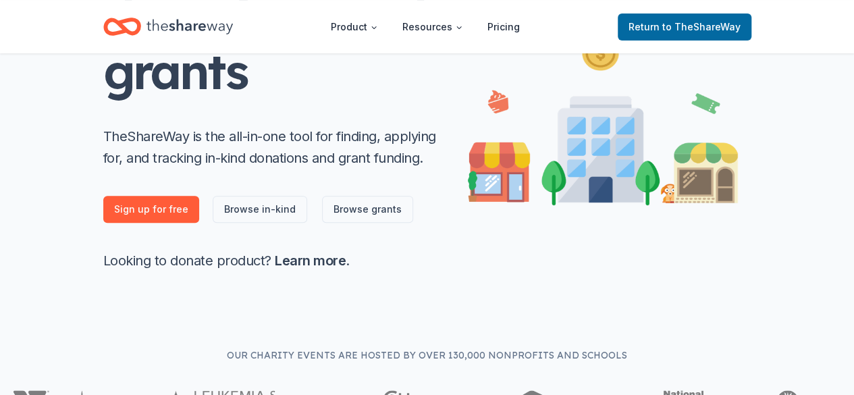
scroll to position [203, 0]
click at [251, 213] on link "Browse in-kind" at bounding box center [260, 208] width 95 height 27
click at [251, 211] on link "Browse in-kind" at bounding box center [260, 208] width 95 height 27
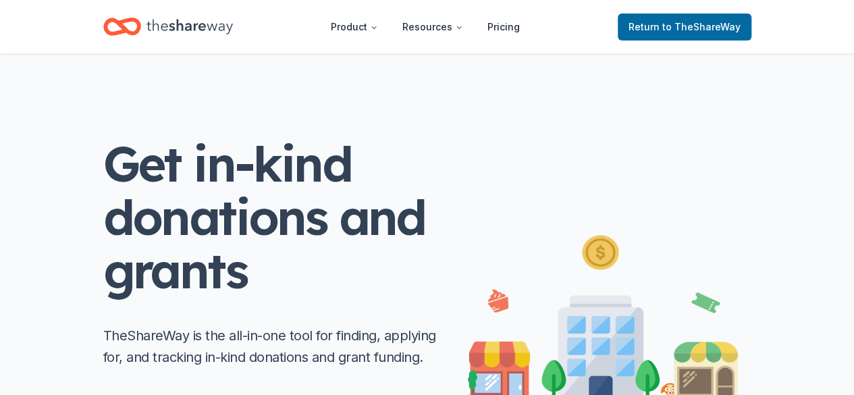
scroll to position [0, 0]
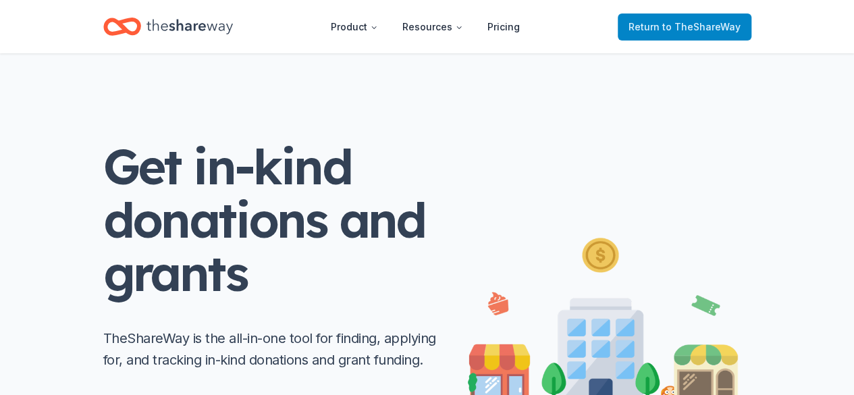
click at [698, 36] on link "Return to TheShareWay" at bounding box center [685, 27] width 134 height 27
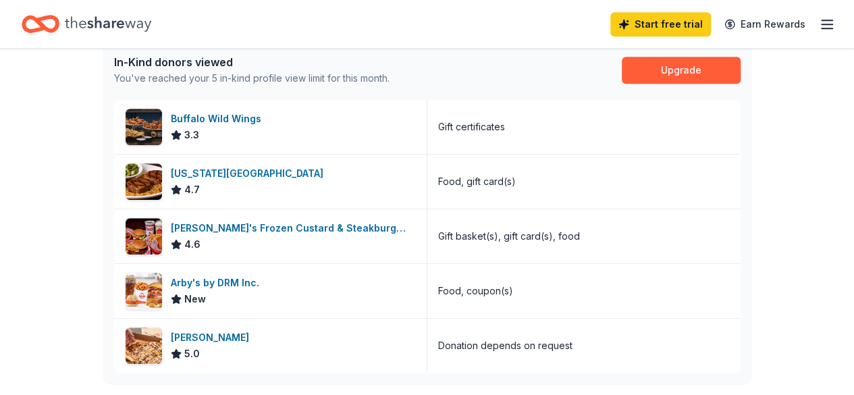
scroll to position [338, 0]
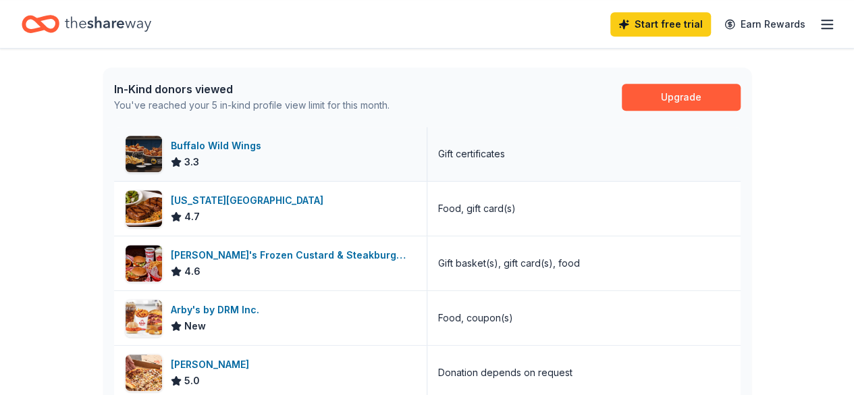
click at [246, 145] on div "Buffalo Wild Wings" at bounding box center [219, 146] width 96 height 16
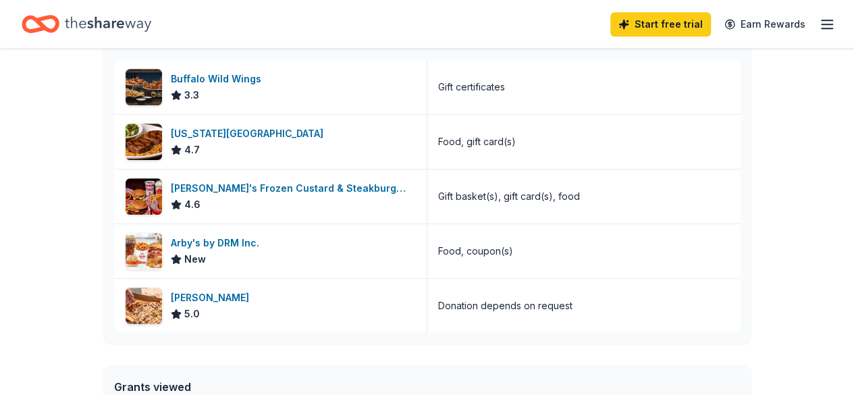
scroll to position [405, 0]
click at [319, 142] on div "Texas Roadhouse 4.7" at bounding box center [270, 141] width 313 height 54
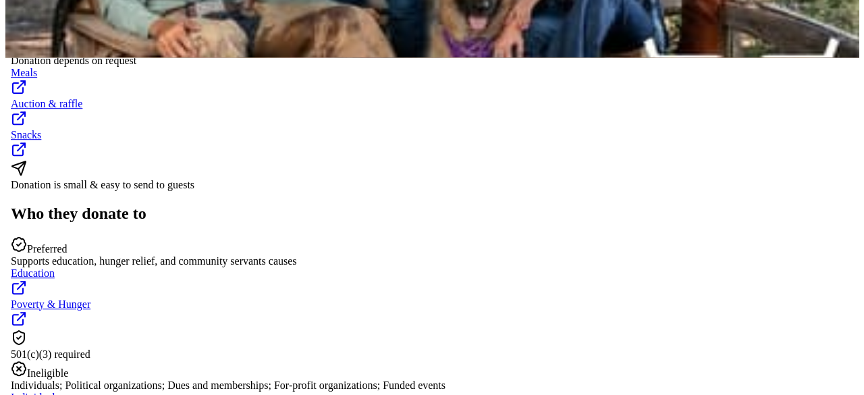
scroll to position [405, 0]
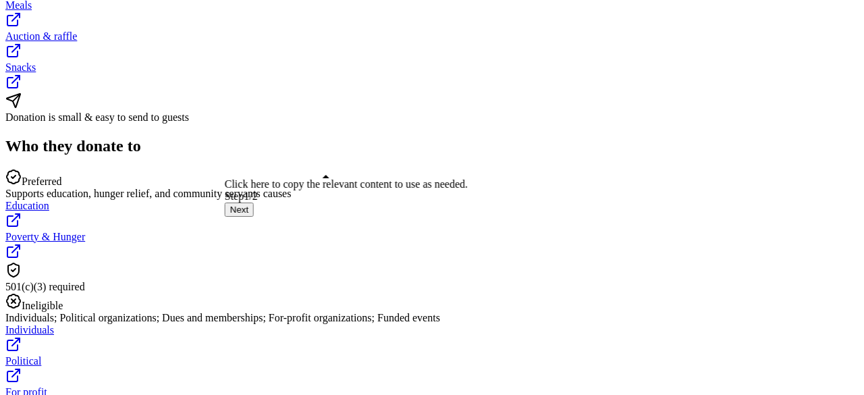
click at [254, 217] on button "Next" at bounding box center [239, 210] width 29 height 14
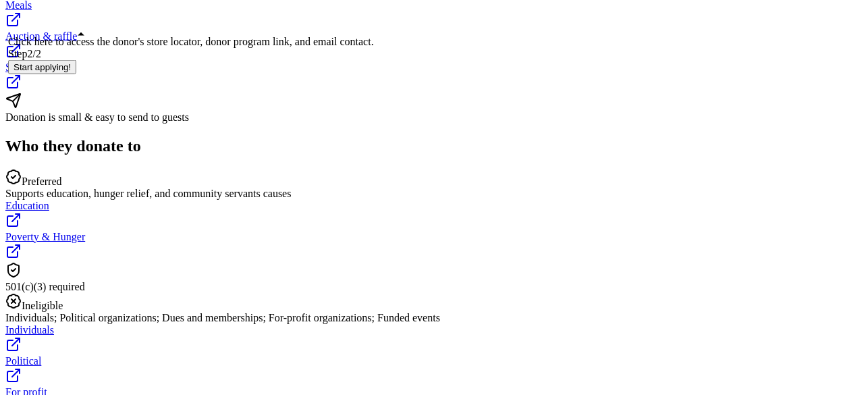
click at [76, 74] on button "Start applying!" at bounding box center [42, 67] width 68 height 14
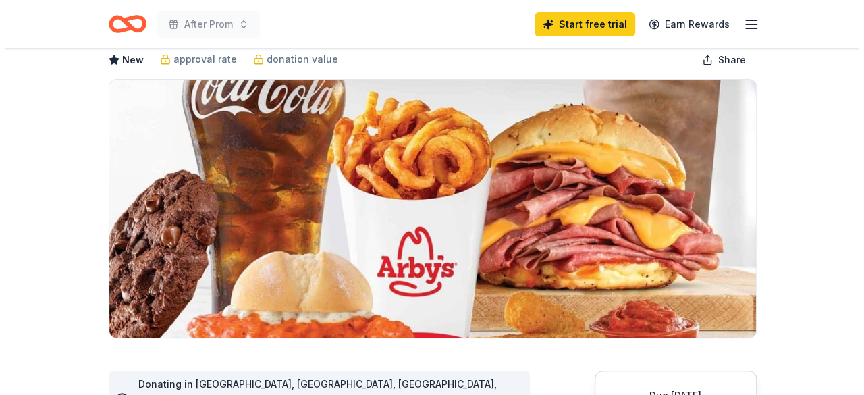
scroll to position [203, 0]
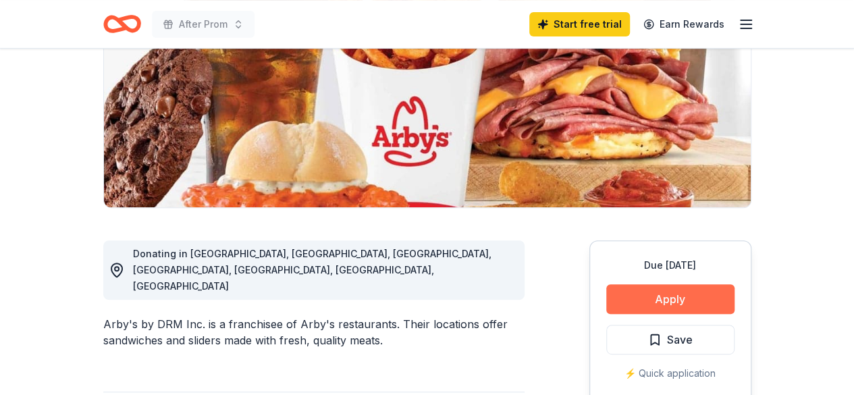
click at [702, 299] on button "Apply" at bounding box center [670, 299] width 128 height 30
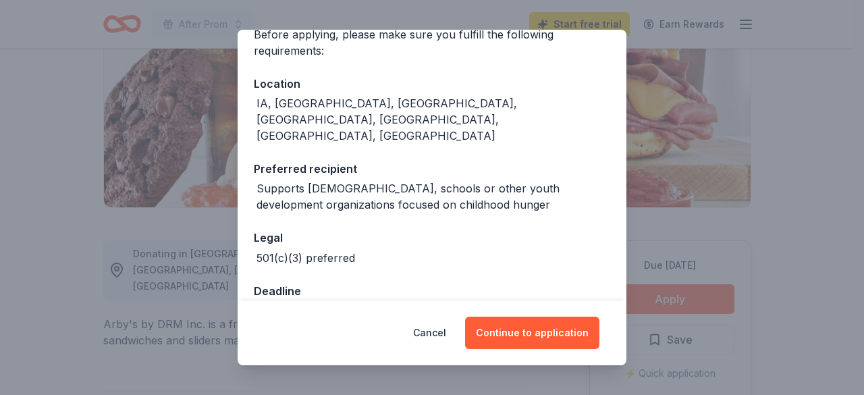
scroll to position [122, 0]
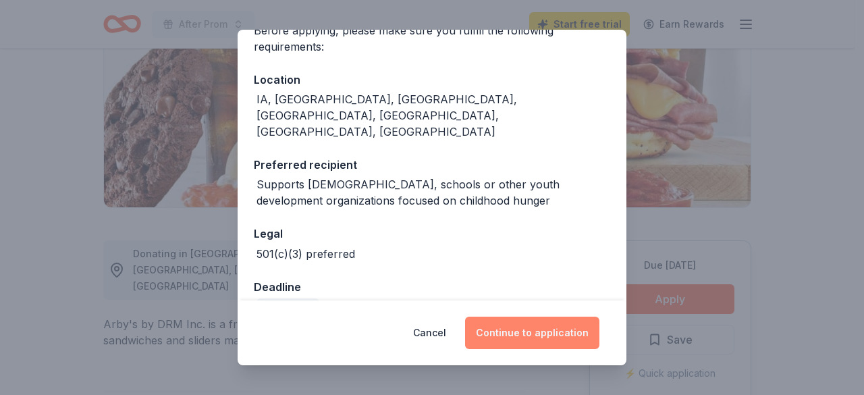
click at [525, 329] on button "Continue to application" at bounding box center [532, 333] width 134 height 32
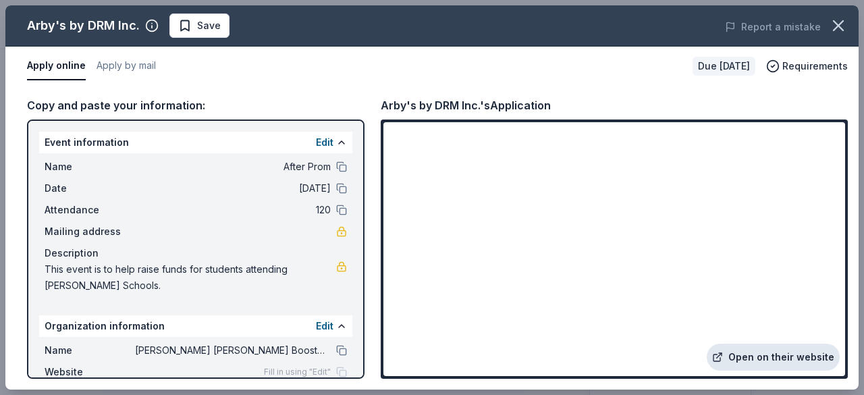
click at [783, 353] on link "Open on their website" at bounding box center [773, 357] width 133 height 27
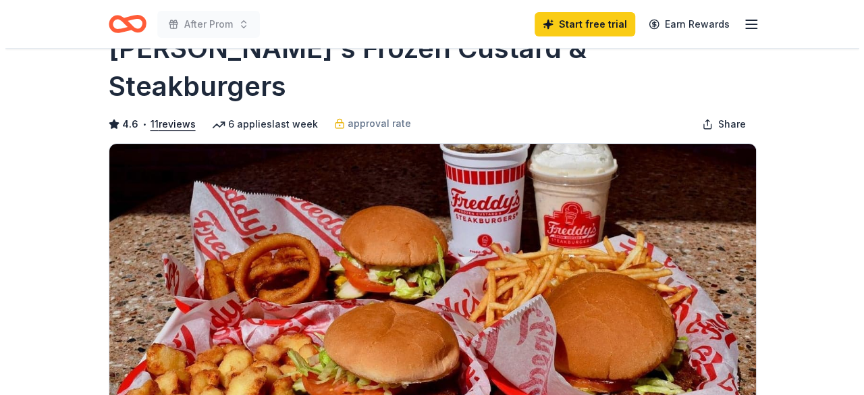
scroll to position [270, 0]
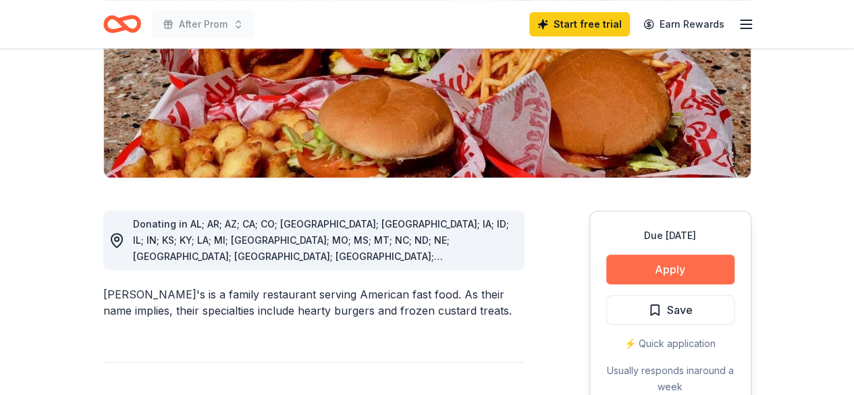
click at [674, 255] on button "Apply" at bounding box center [670, 270] width 128 height 30
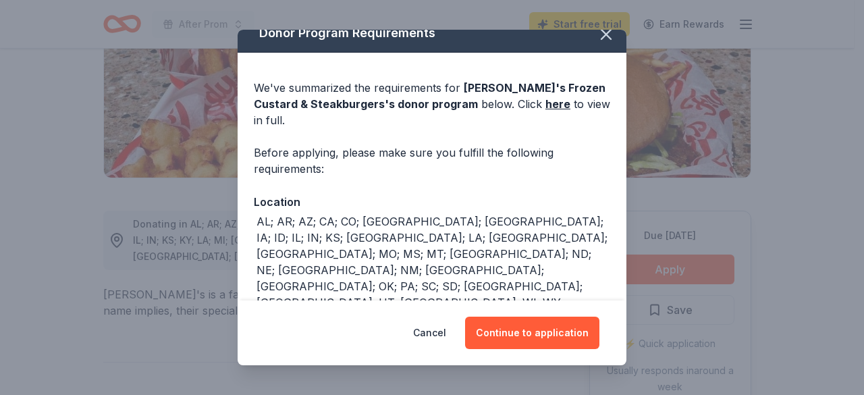
scroll to position [32, 0]
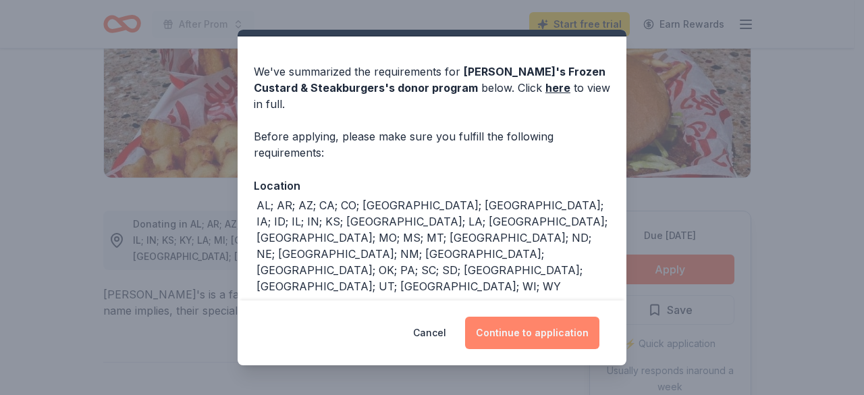
click at [562, 328] on button "Continue to application" at bounding box center [532, 333] width 134 height 32
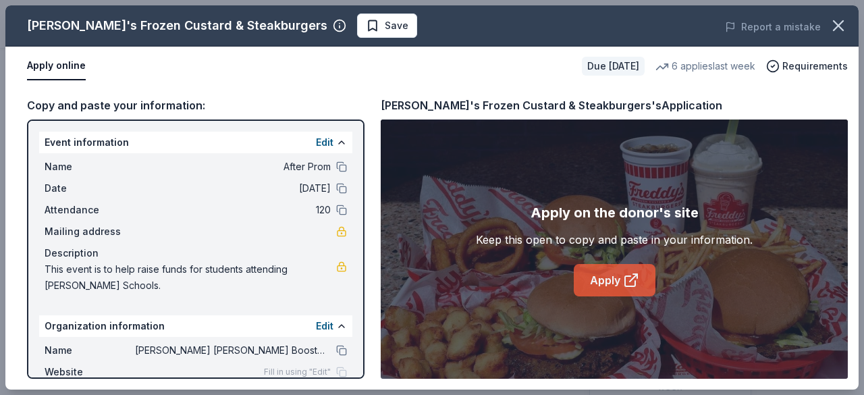
click at [613, 284] on link "Apply" at bounding box center [615, 280] width 82 height 32
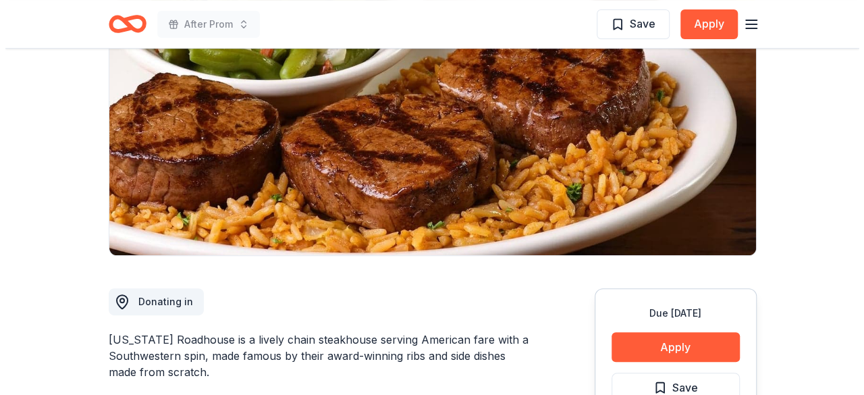
scroll to position [203, 0]
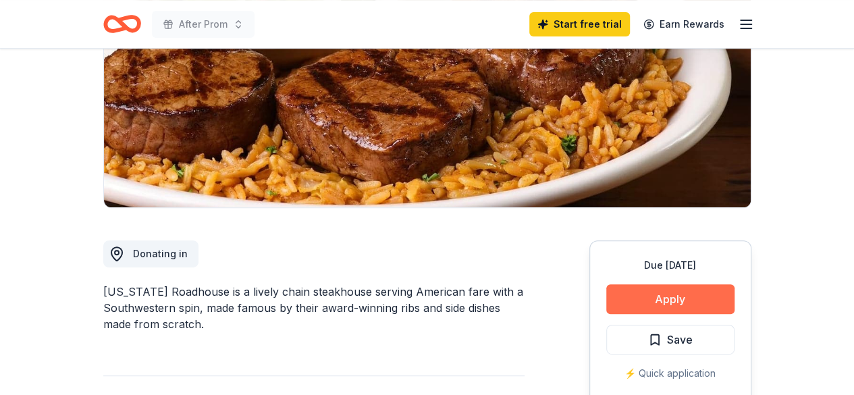
click at [675, 301] on button "Apply" at bounding box center [670, 299] width 128 height 30
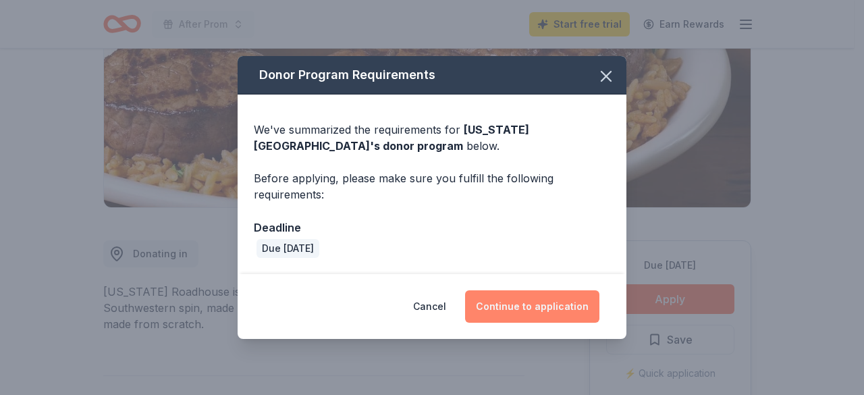
click at [525, 311] on button "Continue to application" at bounding box center [532, 306] width 134 height 32
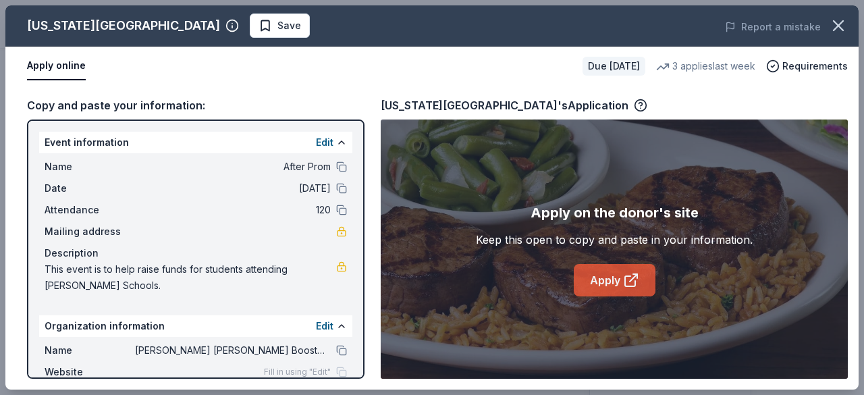
click at [621, 284] on link "Apply" at bounding box center [615, 280] width 82 height 32
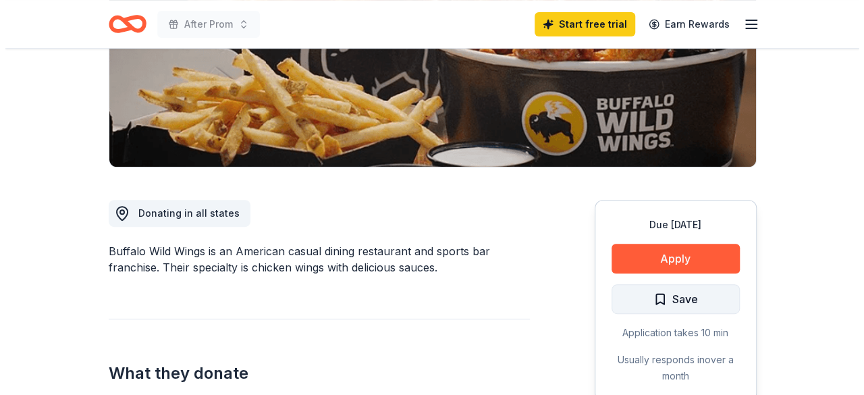
scroll to position [270, 0]
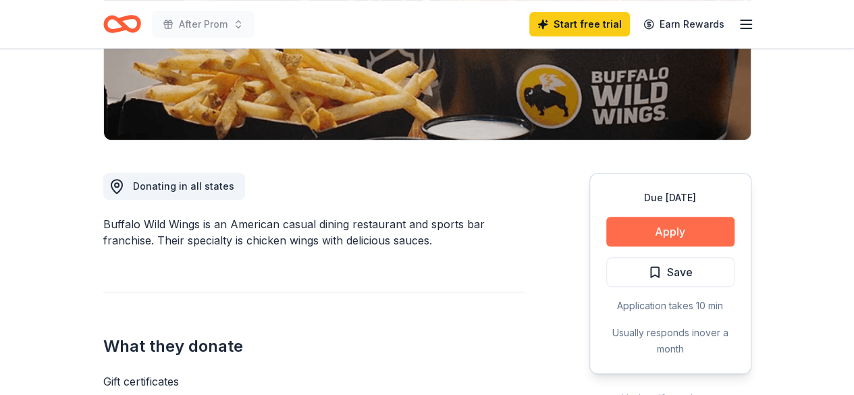
click at [705, 232] on button "Apply" at bounding box center [670, 232] width 128 height 30
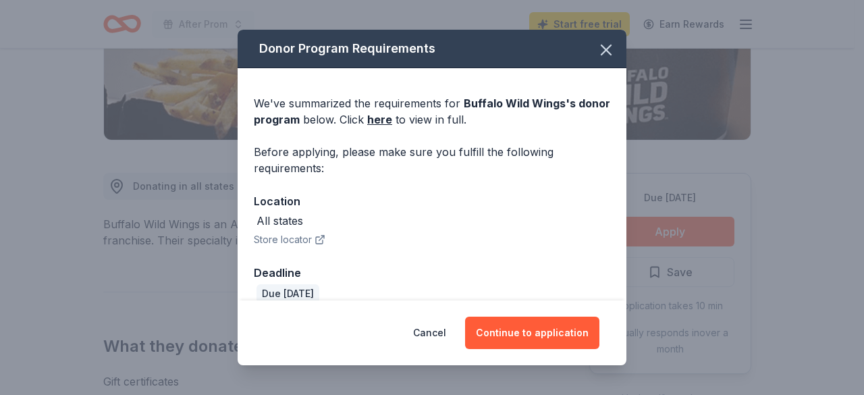
scroll to position [18, 0]
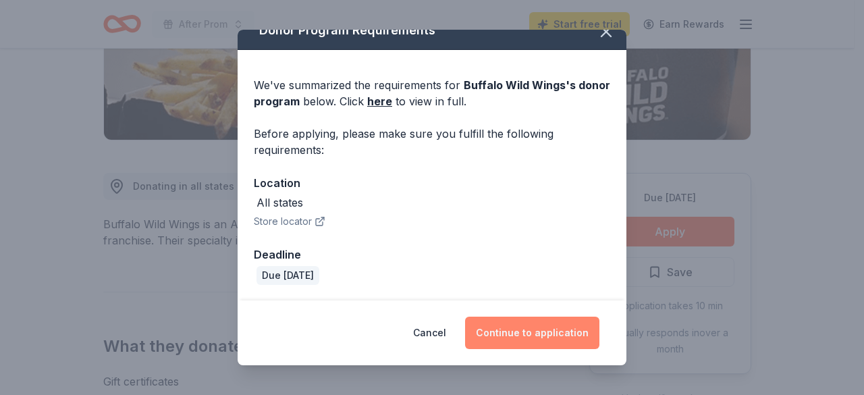
click at [531, 331] on button "Continue to application" at bounding box center [532, 333] width 134 height 32
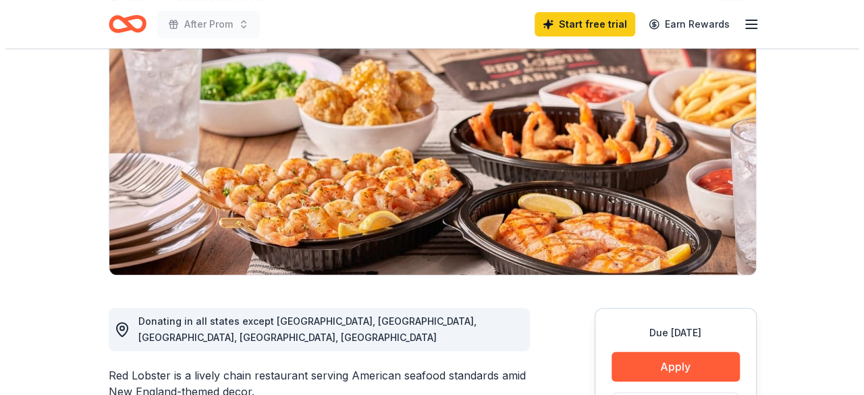
scroll to position [338, 0]
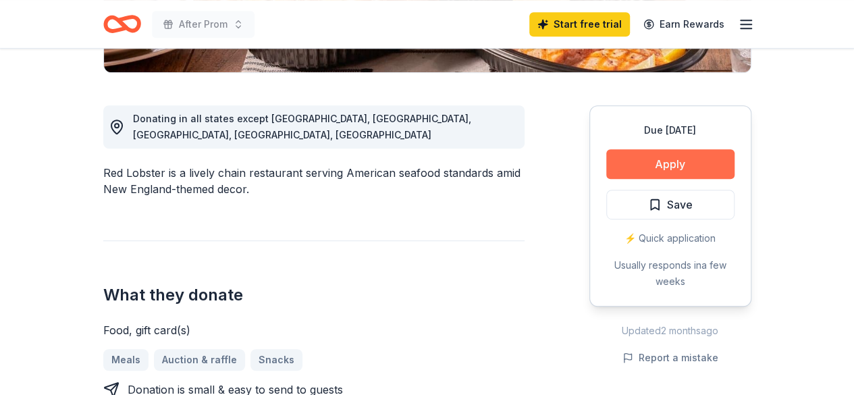
click at [691, 171] on button "Apply" at bounding box center [670, 164] width 128 height 30
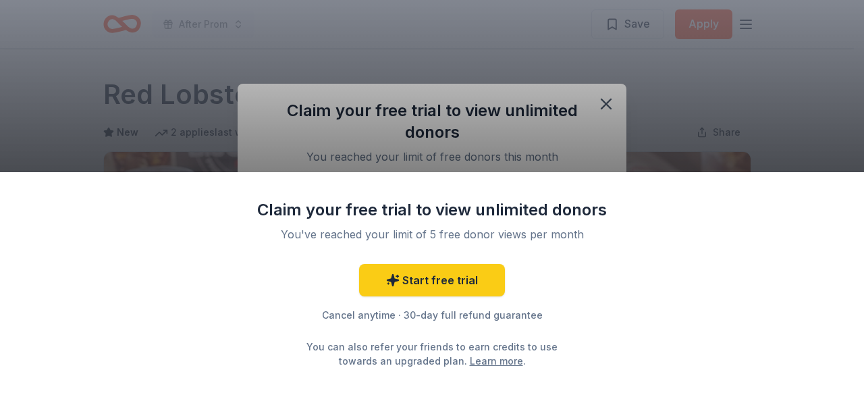
scroll to position [0, 0]
click at [607, 103] on div "Claim your free trial to view unlimited donors You've reached your limit of 5 f…" at bounding box center [432, 197] width 864 height 395
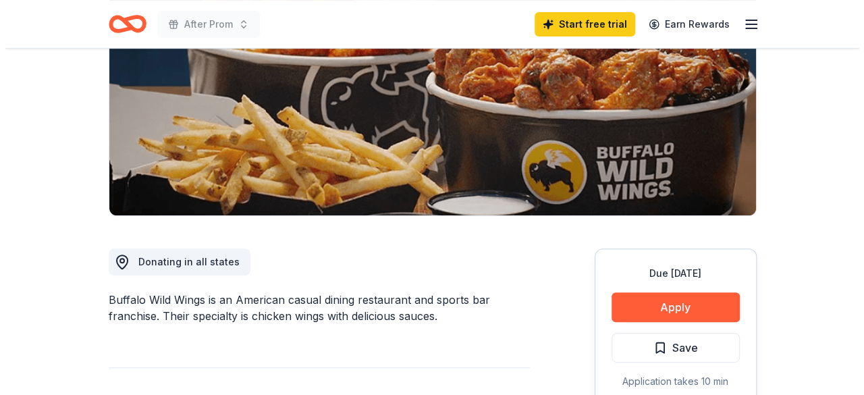
scroll to position [203, 0]
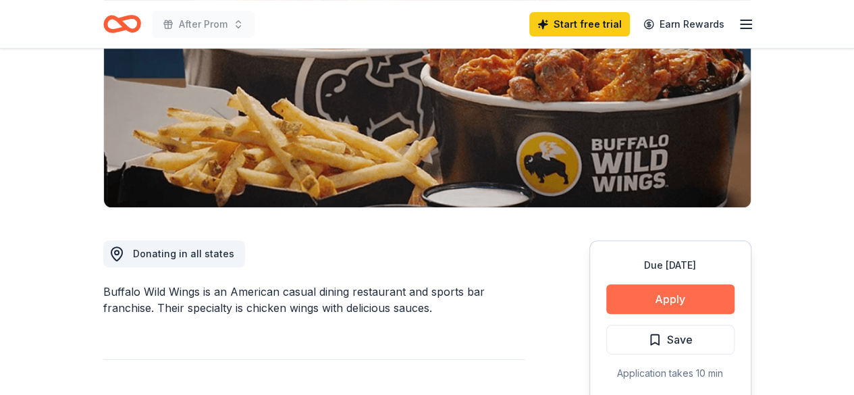
click at [672, 293] on button "Apply" at bounding box center [670, 299] width 128 height 30
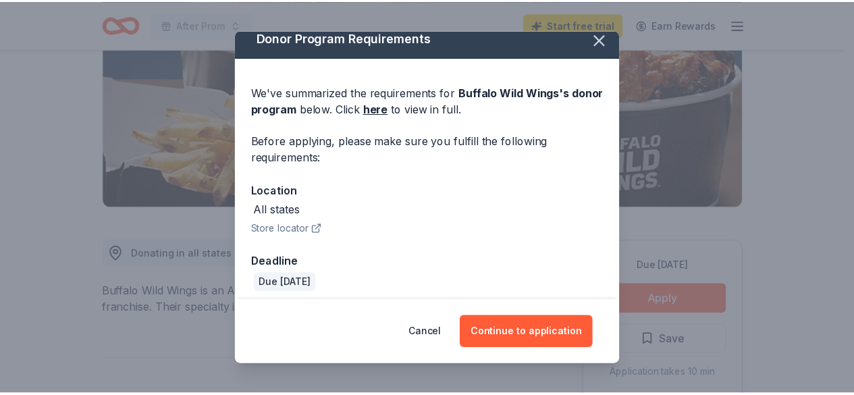
scroll to position [18, 0]
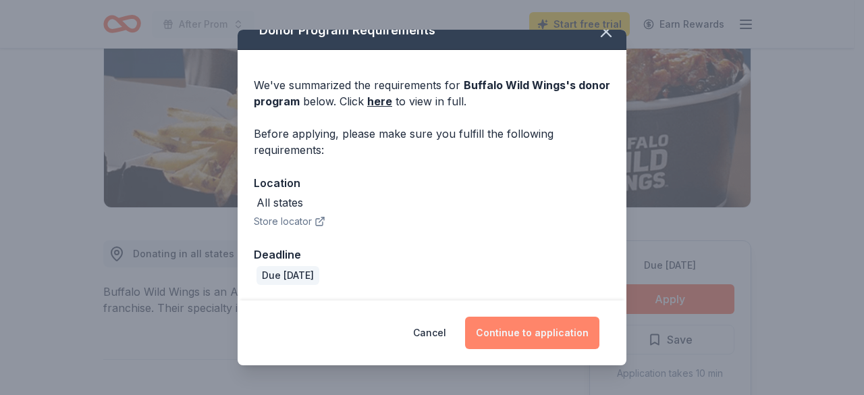
click at [527, 332] on button "Continue to application" at bounding box center [532, 333] width 134 height 32
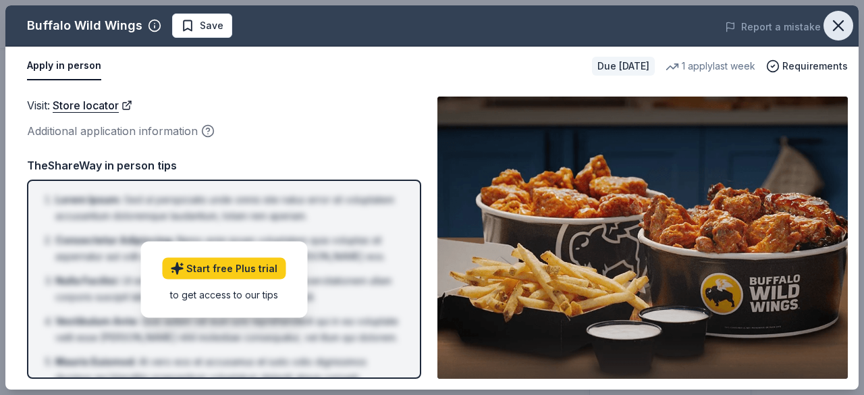
click at [839, 24] on icon "button" at bounding box center [838, 25] width 9 height 9
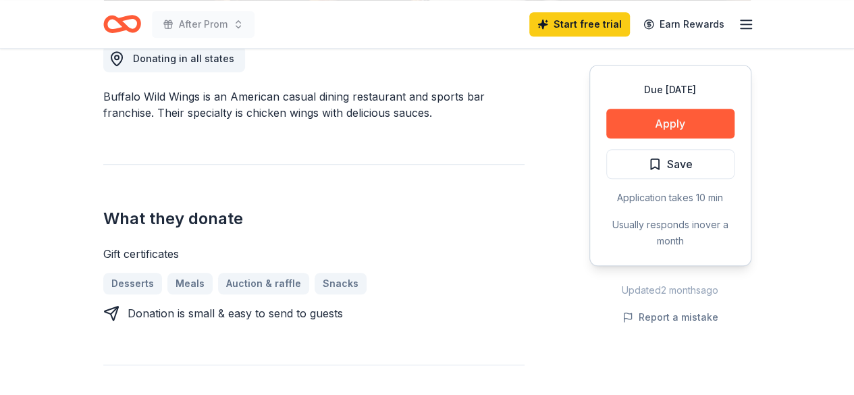
scroll to position [405, 0]
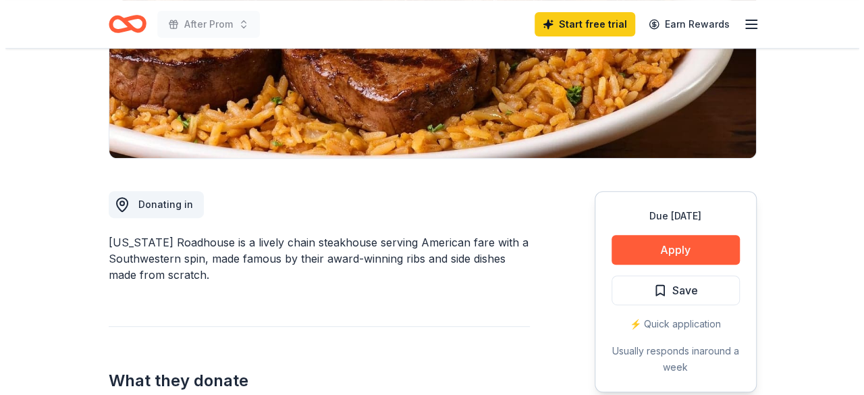
scroll to position [405, 0]
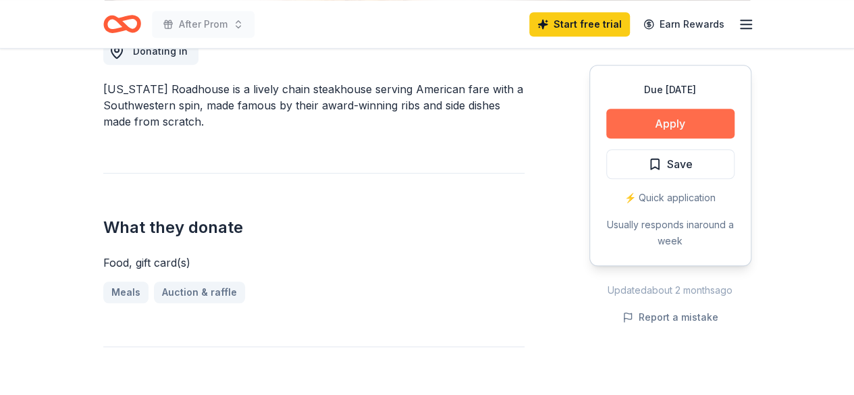
click at [675, 129] on button "Apply" at bounding box center [670, 124] width 128 height 30
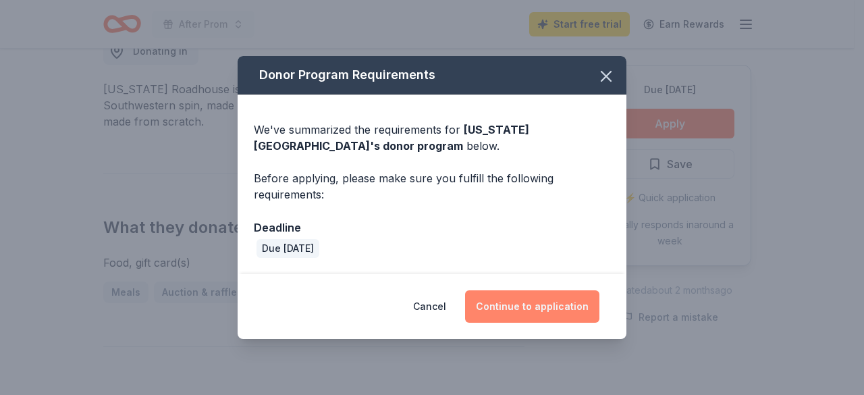
click at [539, 303] on button "Continue to application" at bounding box center [532, 306] width 134 height 32
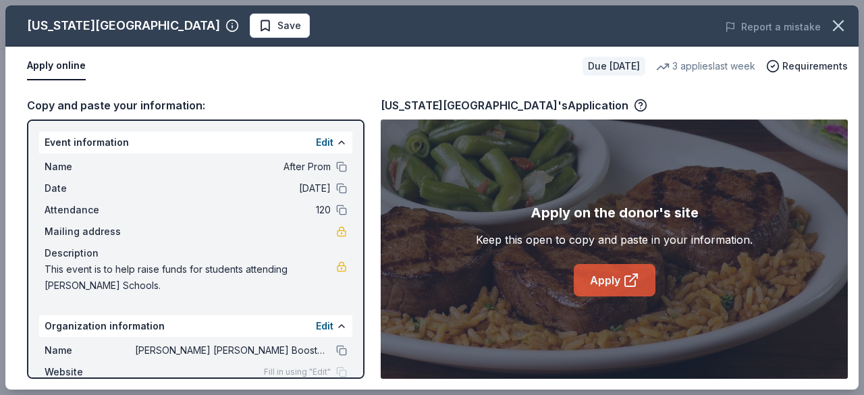
click at [612, 285] on link "Apply" at bounding box center [615, 280] width 82 height 32
